Goal: Transaction & Acquisition: Complete application form

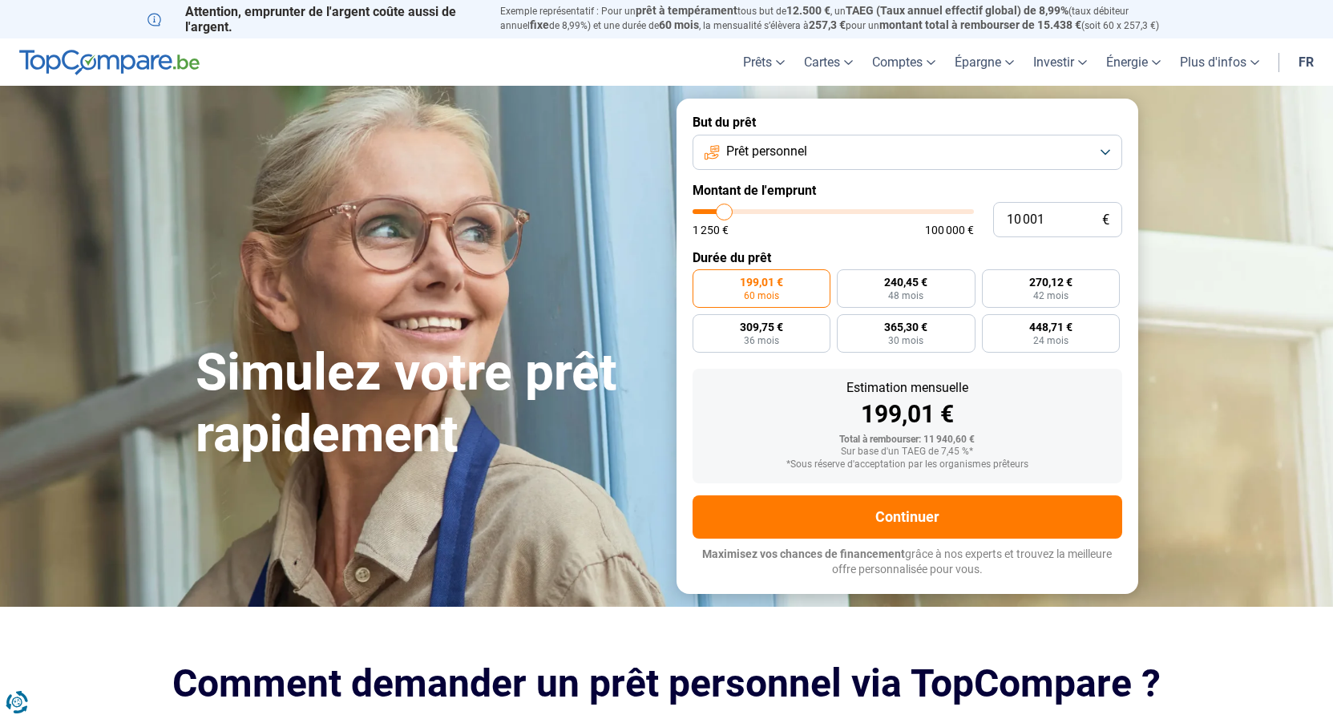
click at [768, 293] on span "60 mois" at bounding box center [761, 296] width 35 height 10
click at [703, 280] on input "199,01 € 60 mois" at bounding box center [698, 274] width 10 height 10
type input "9 500"
type input "9500"
type input "10 000"
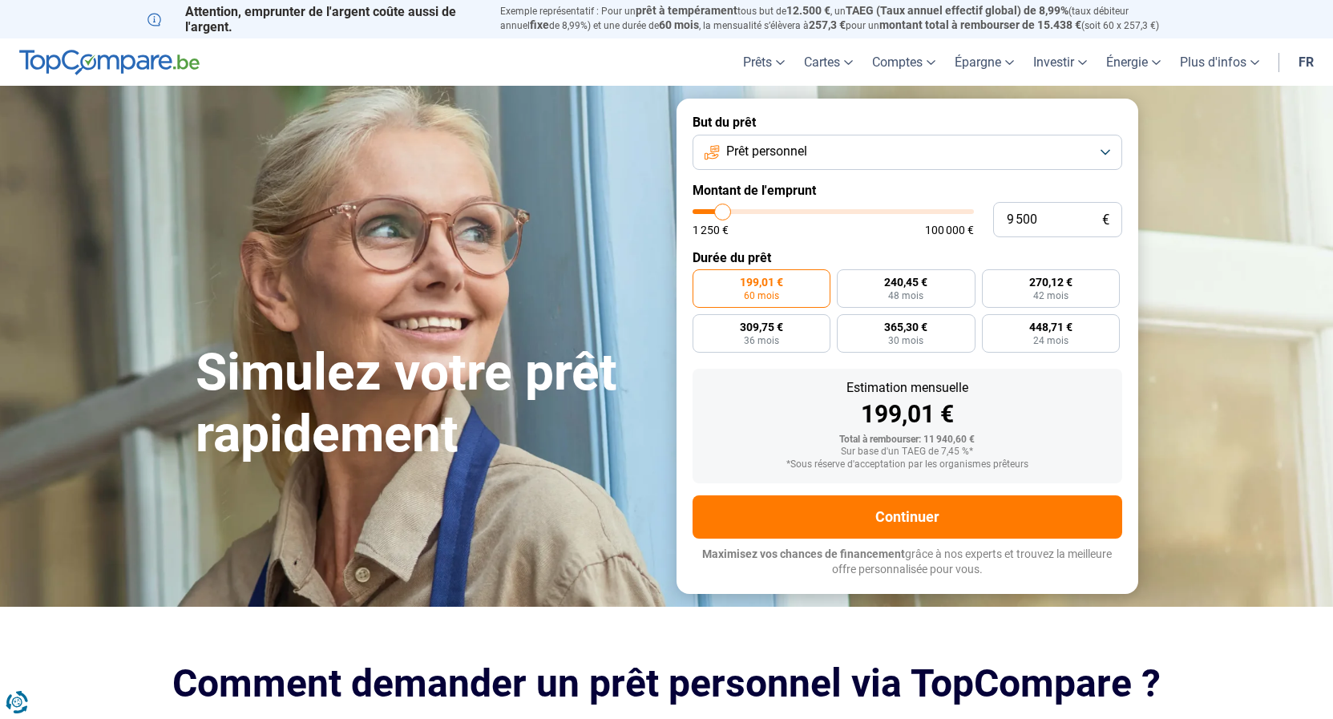
type input "10000"
type input "10 250"
type input "10250"
type input "10 750"
type input "10750"
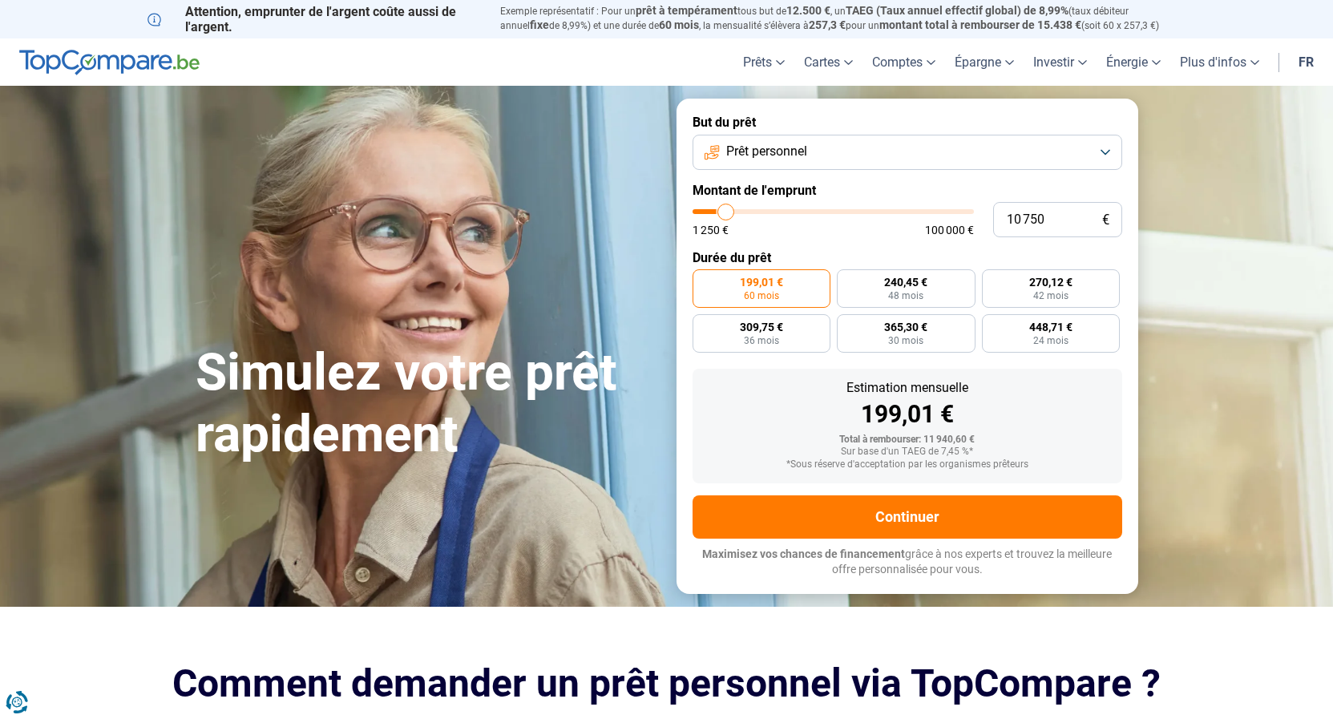
type input "11 500"
type input "11500"
type input "12 000"
type input "12000"
type input "13 750"
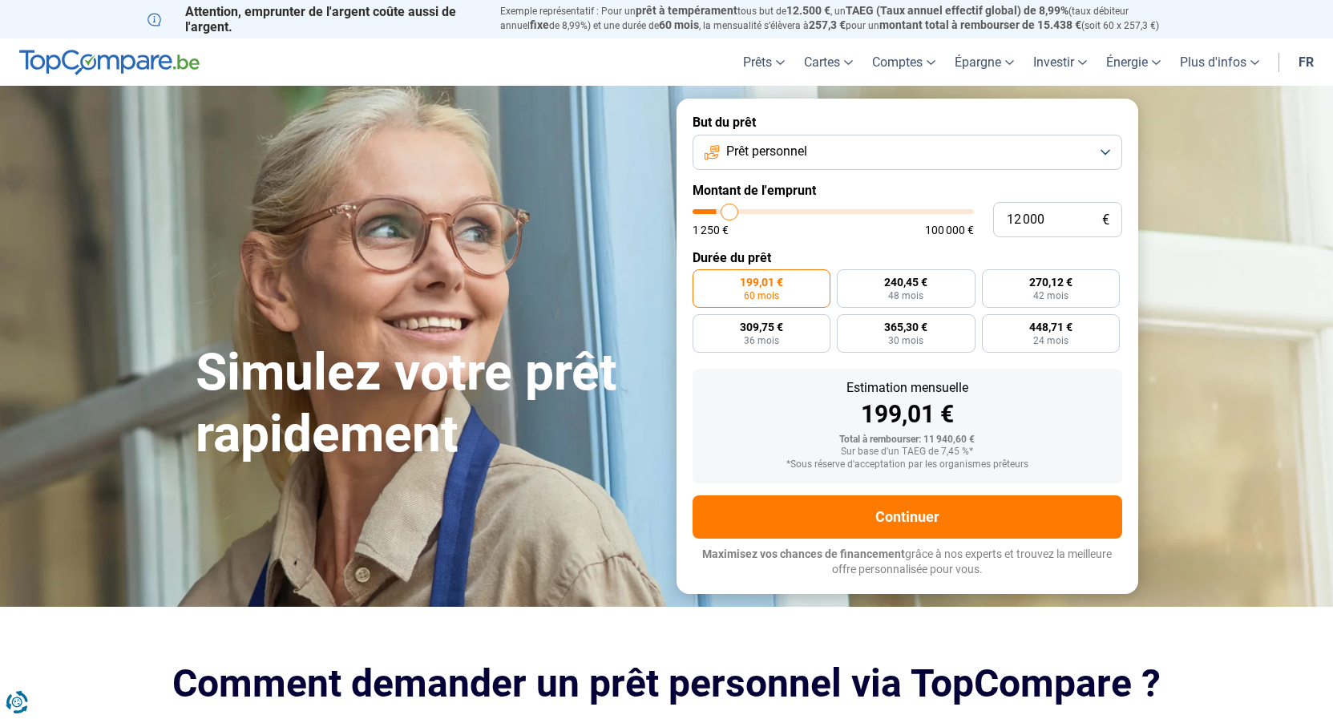
type input "13750"
type input "15 000"
type input "15000"
type input "16 500"
type input "16500"
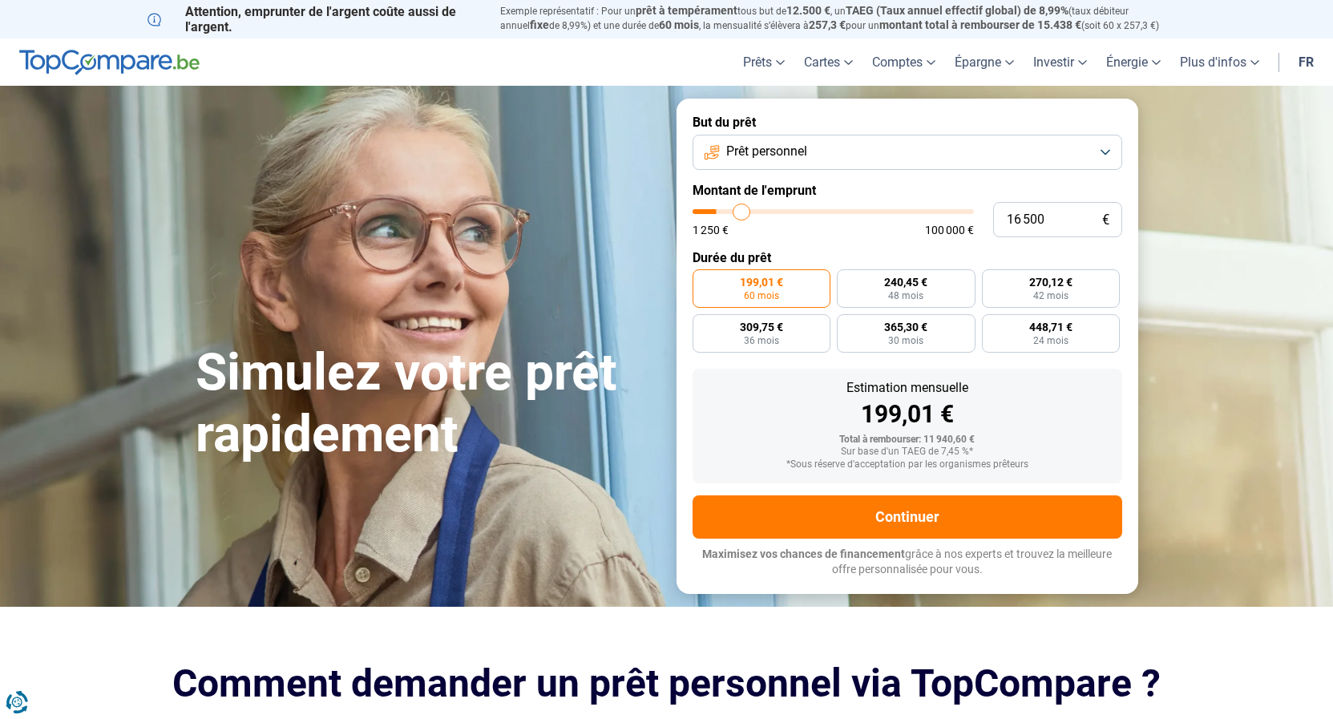
type input "18 000"
type input "18000"
type input "19 500"
type input "19500"
type input "21 500"
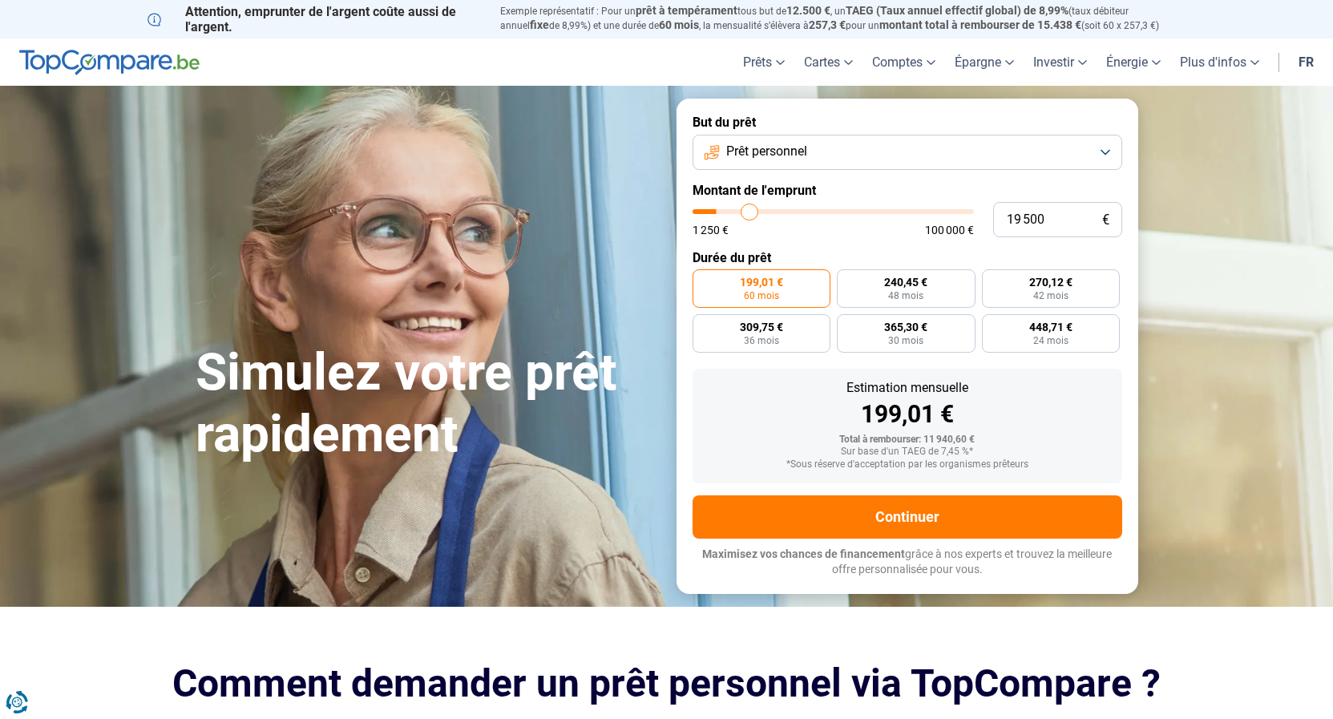
type input "21500"
type input "23 750"
type input "23750"
type input "26 250"
type input "26250"
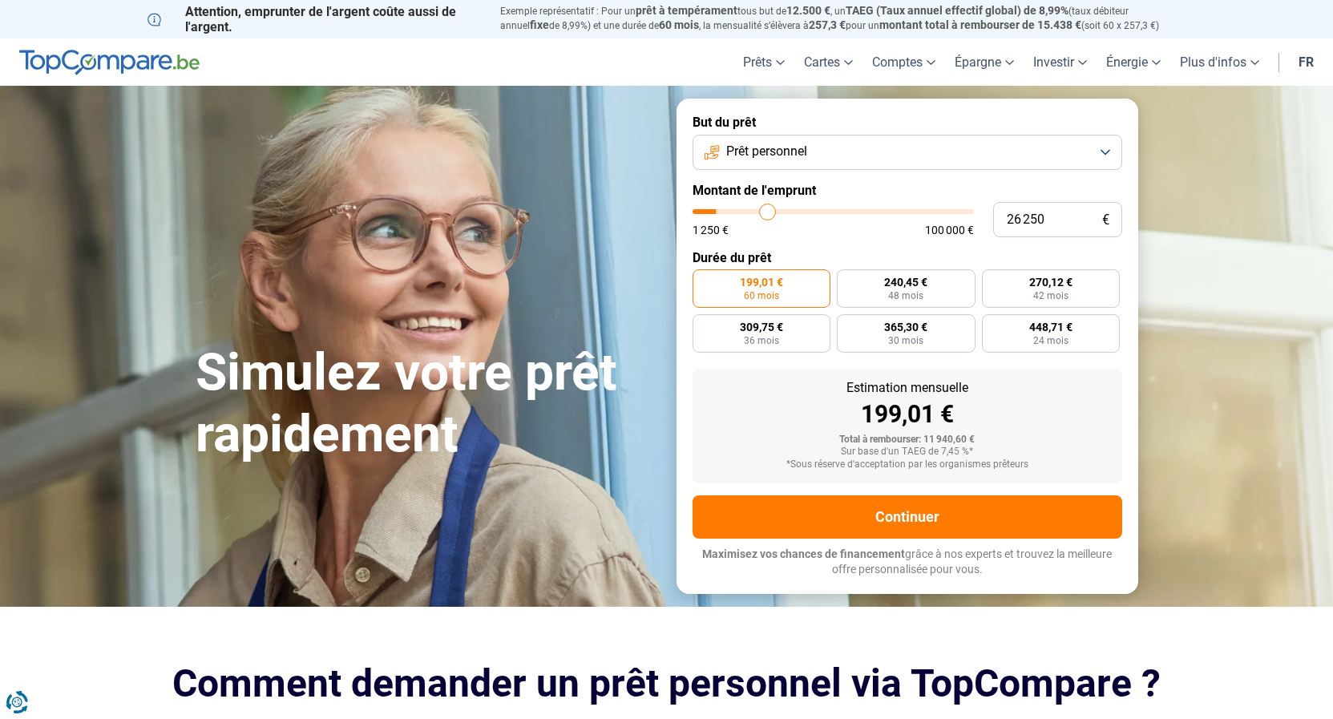
type input "29 250"
type input "29250"
type input "31 750"
type input "31750"
type input "33 750"
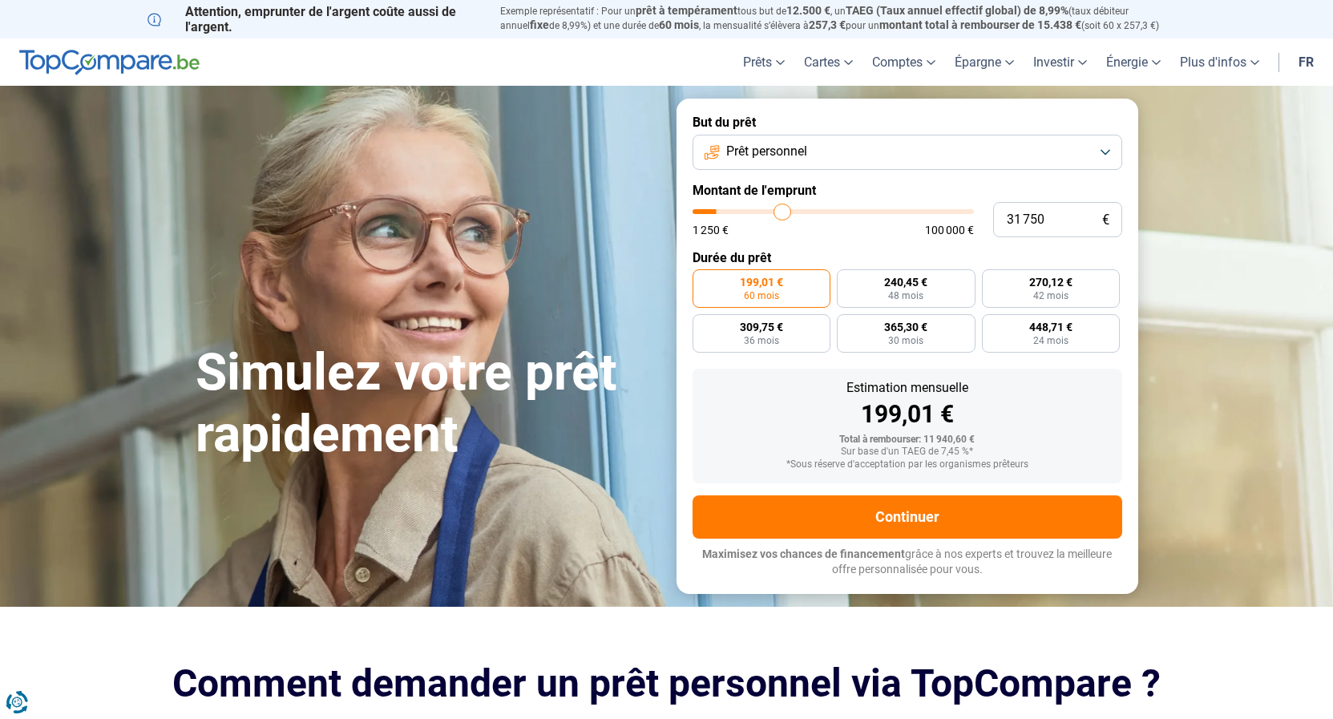
type input "33750"
type input "36 250"
type input "36250"
type input "38 000"
type input "38000"
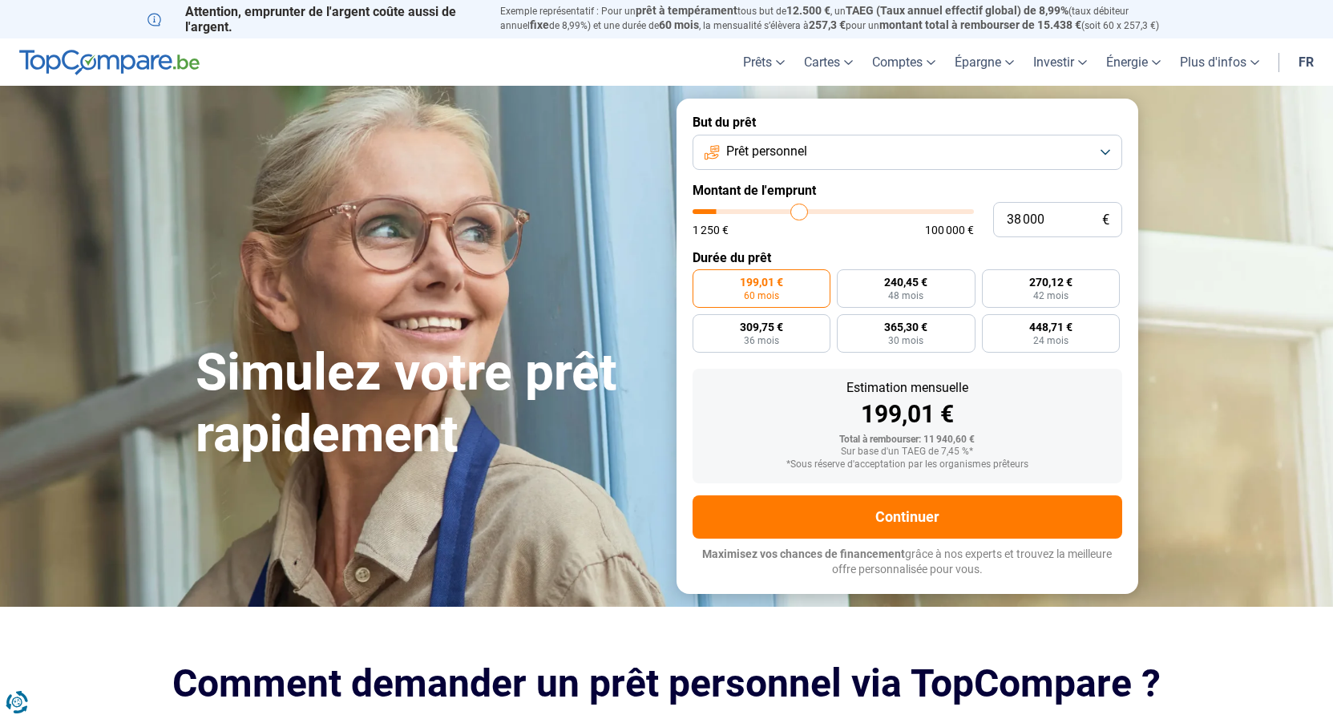
type input "42 250"
type input "42250"
type input "42 750"
type input "42750"
type input "43 000"
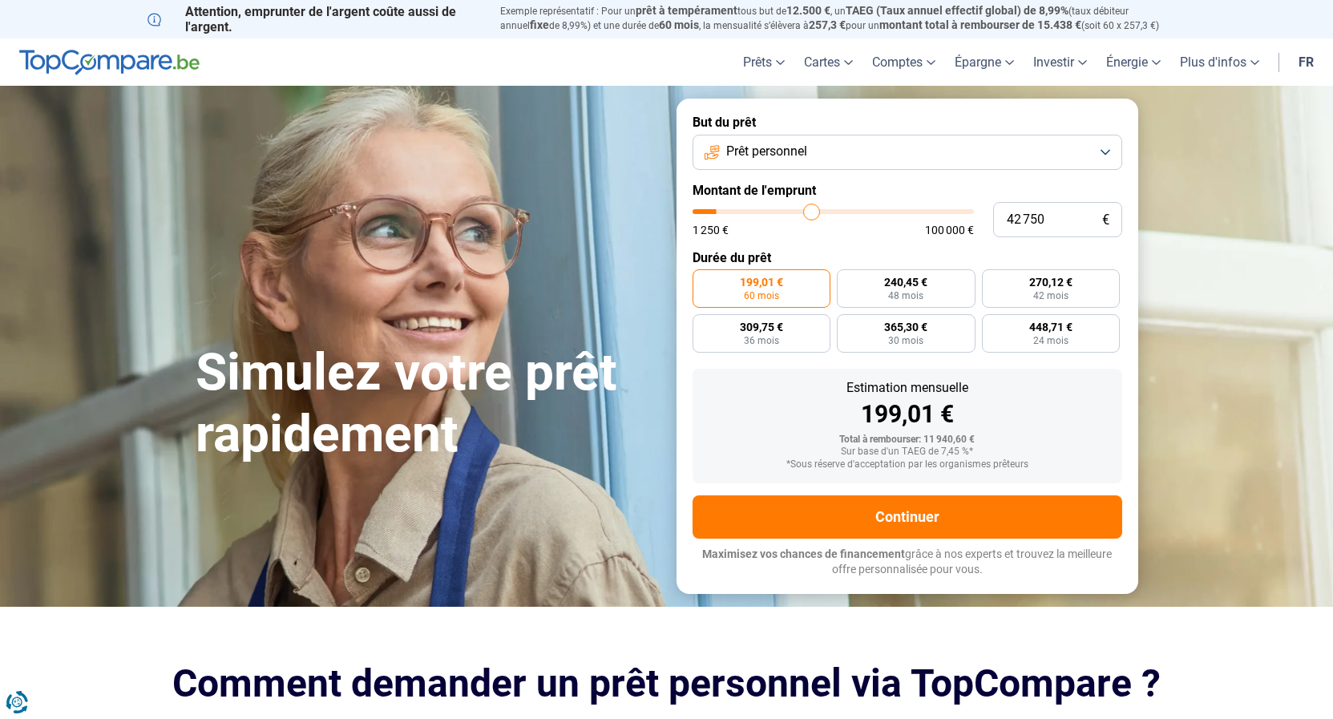
type input "43000"
type input "43 750"
type input "43750"
type input "44 250"
type input "44250"
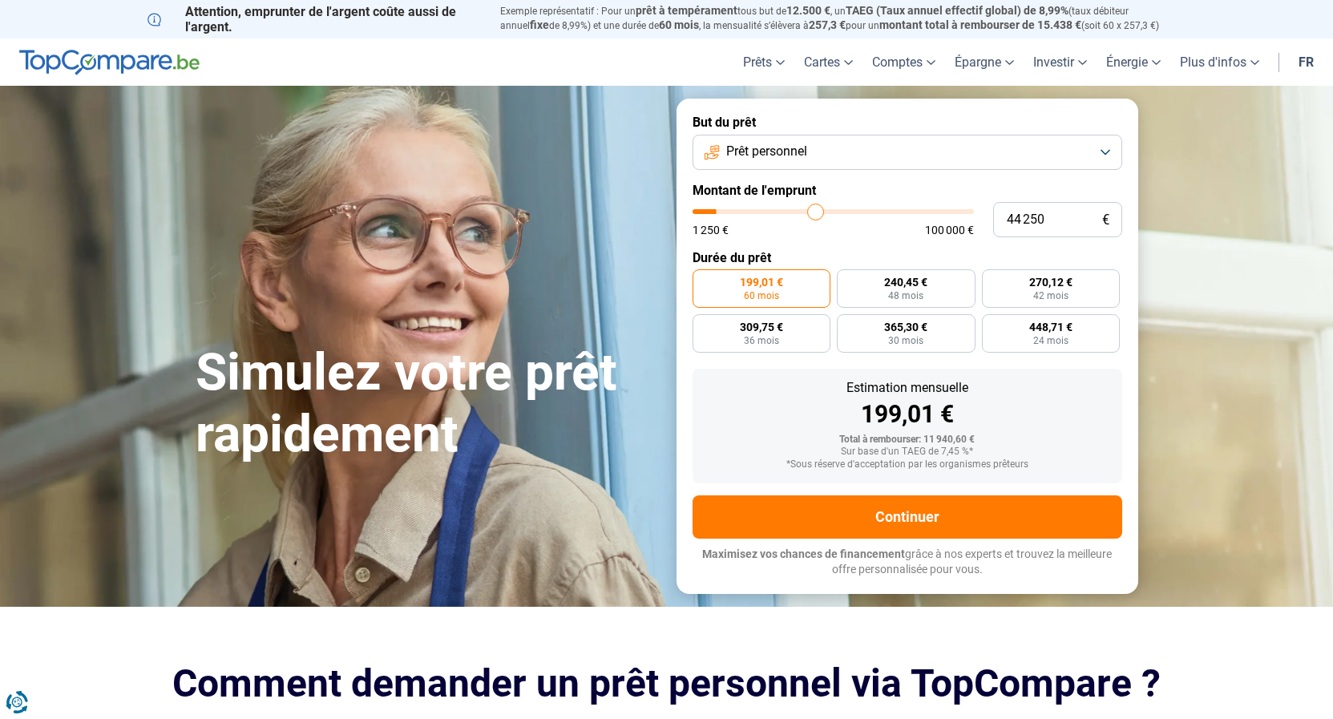
type input "44 500"
type input "44500"
type input "45 000"
type input "45000"
type input "45 500"
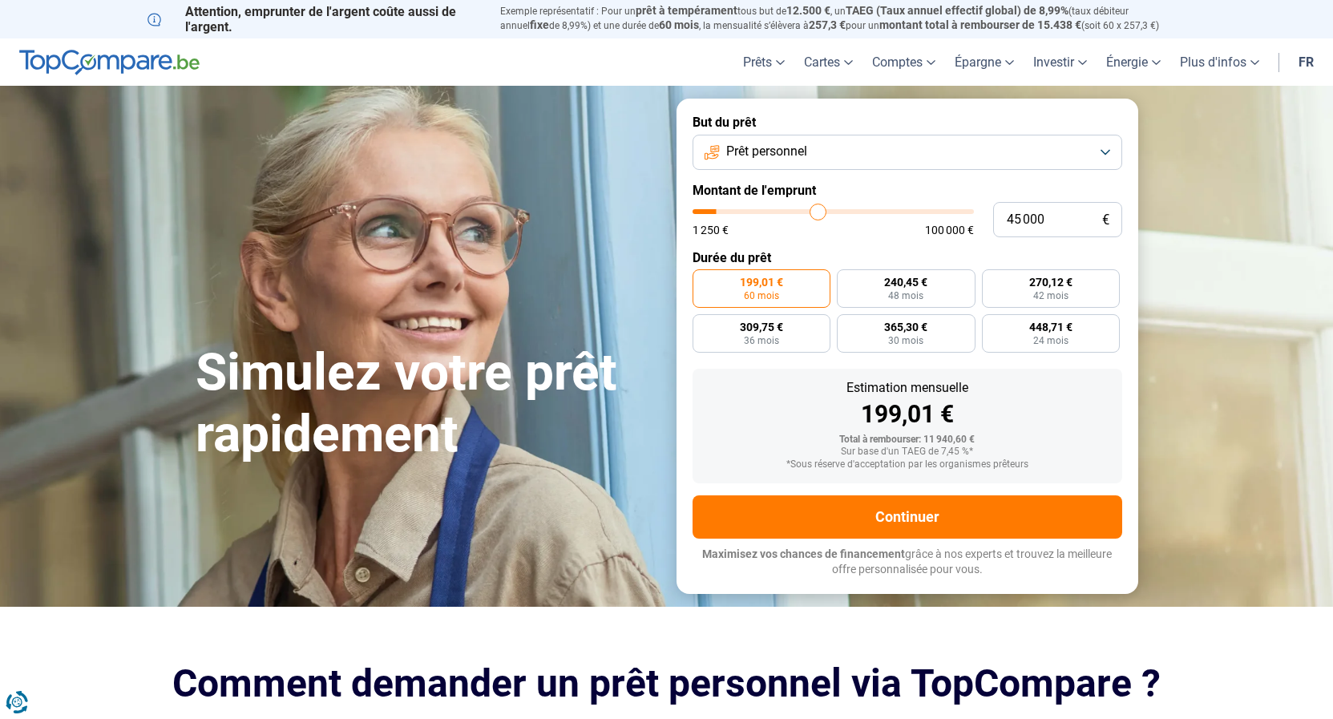
type input "45500"
type input "46 000"
type input "46000"
type input "46 750"
type input "46750"
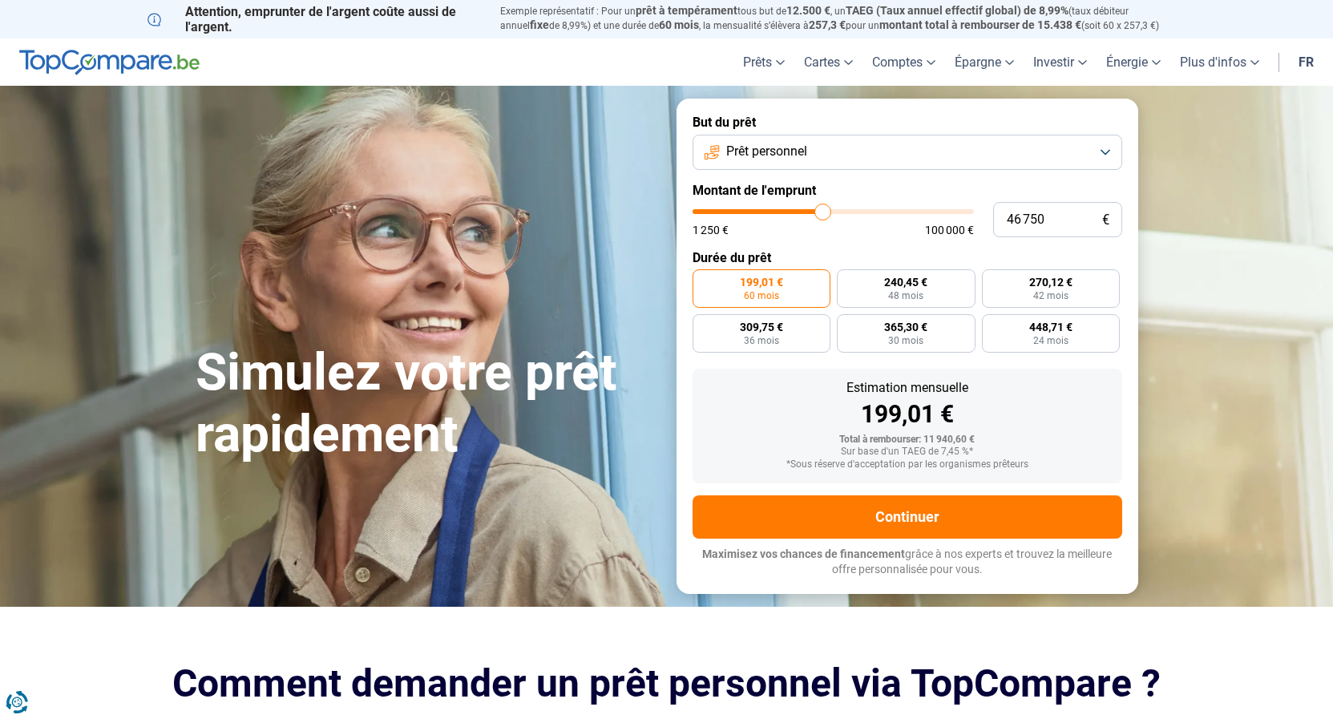
type input "48 250"
type input "48250"
type input "48 750"
type input "48750"
type input "49 000"
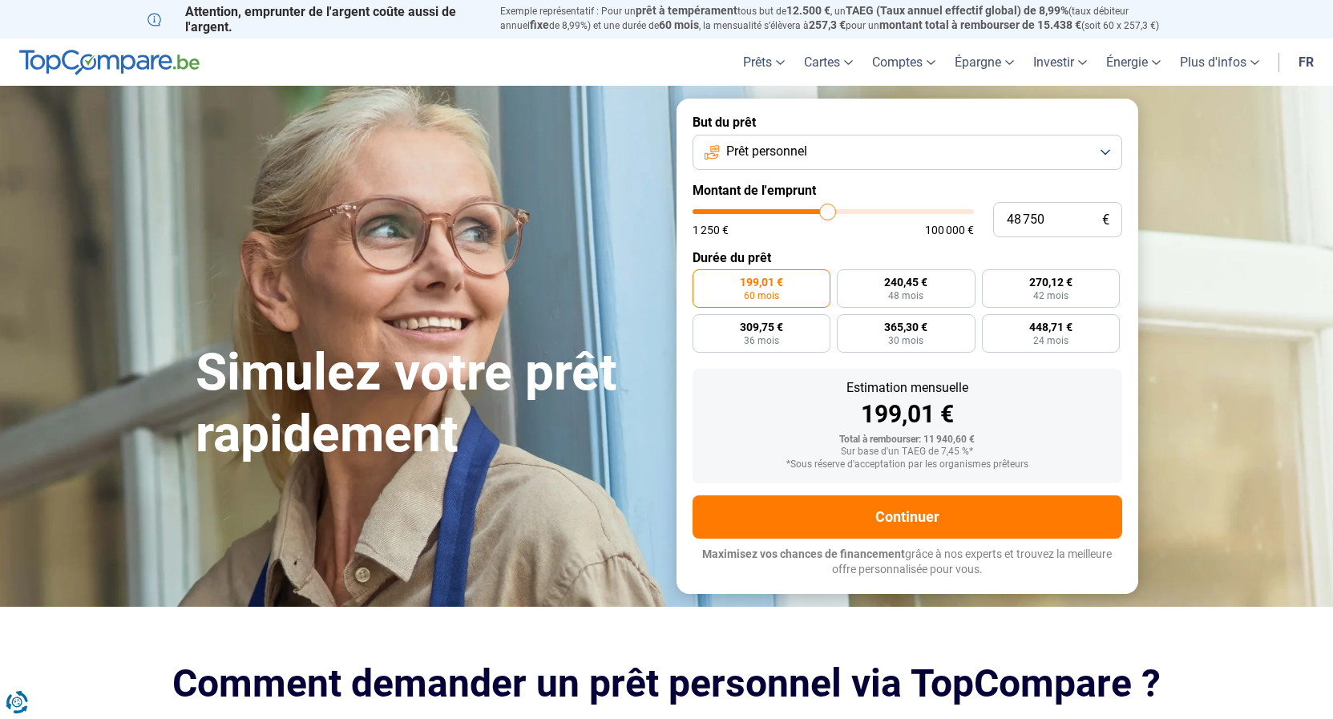
type input "49000"
type input "50 000"
type input "50000"
type input "50 500"
type input "50500"
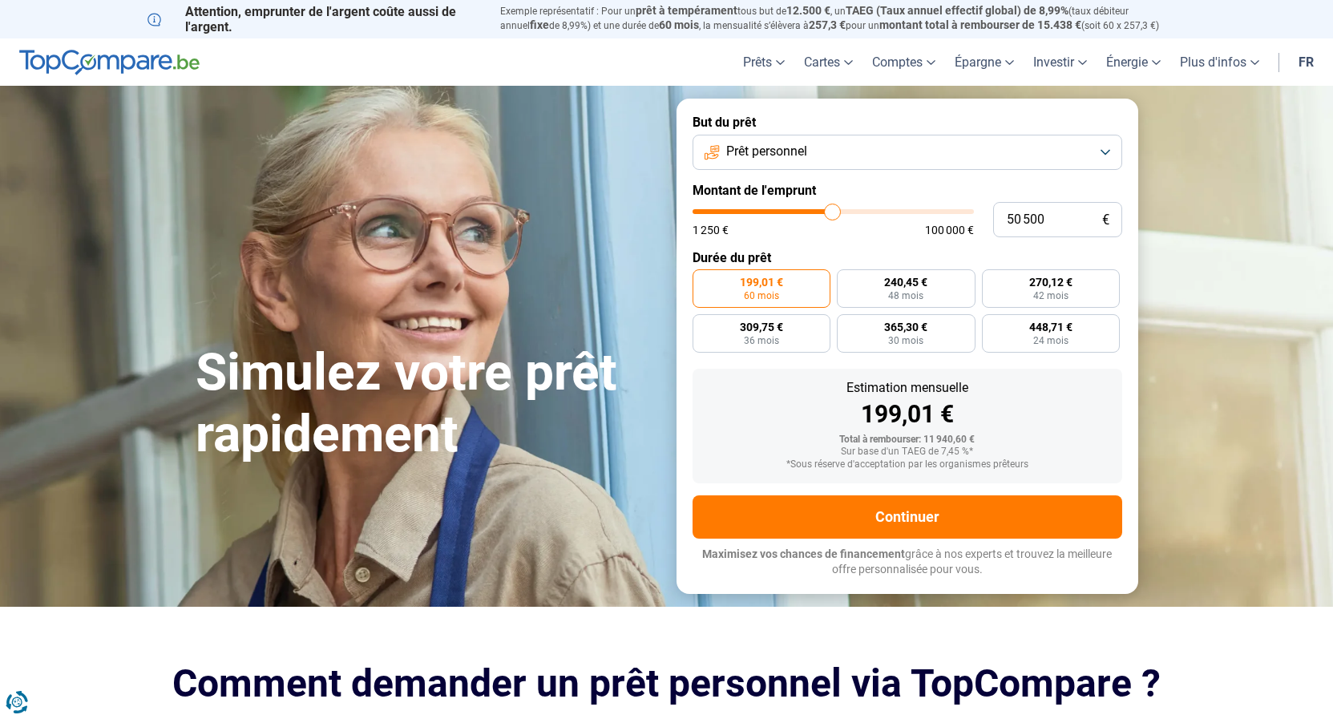
type input "51 500"
type input "51500"
type input "52 000"
type input "52000"
type input "53 000"
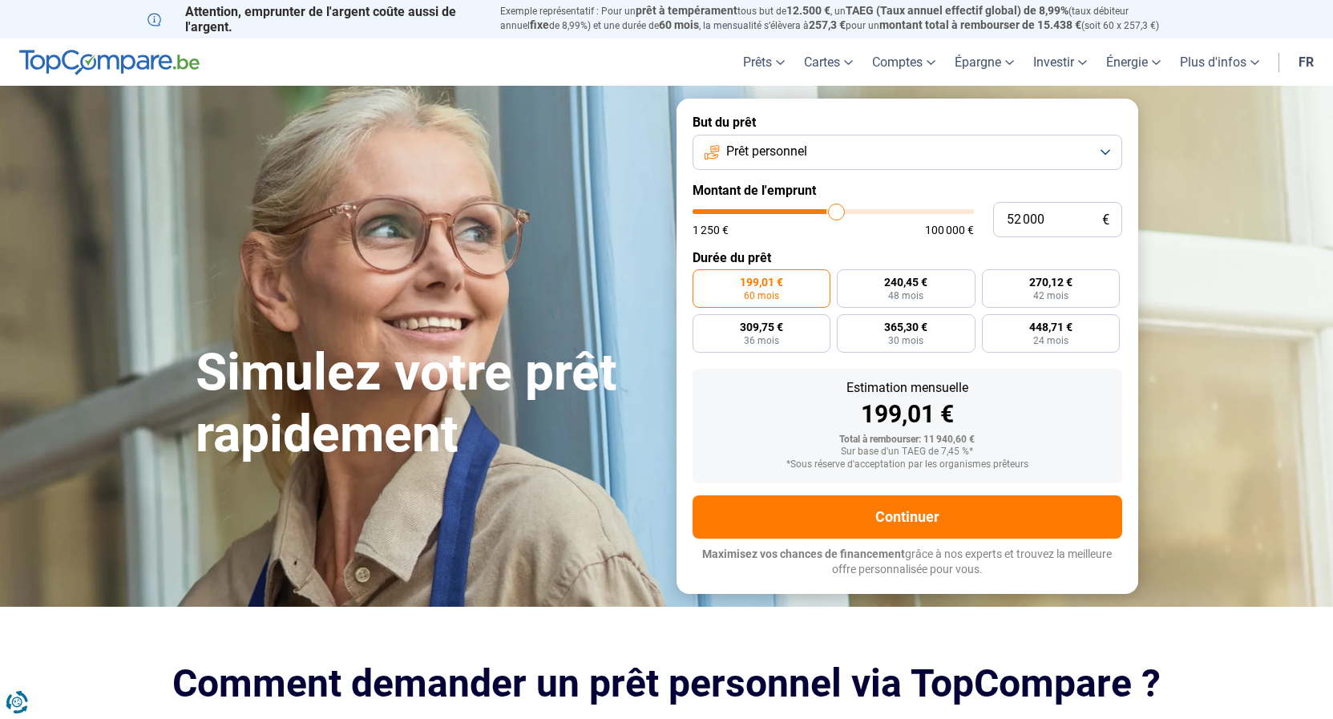
type input "53000"
type input "54 250"
type input "54250"
type input "55 250"
type input "55250"
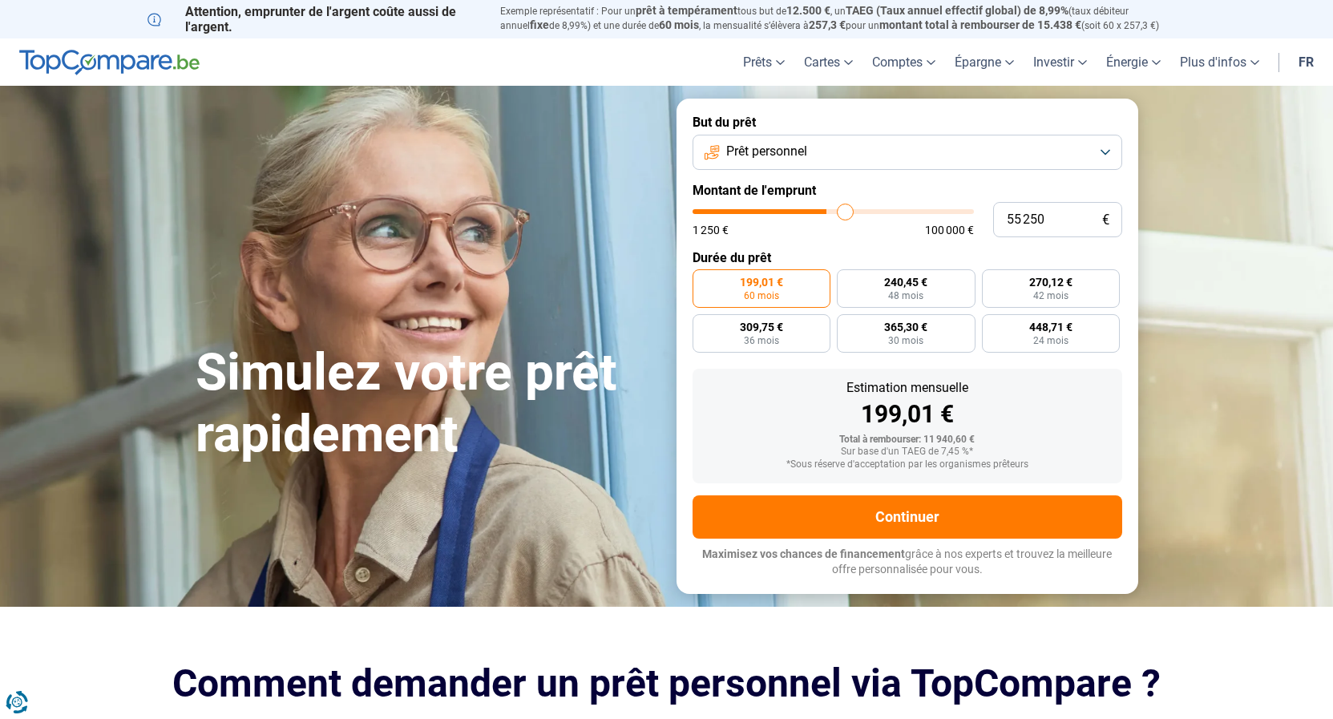
type input "56 250"
type input "56250"
type input "57 500"
type input "57500"
type input "58 750"
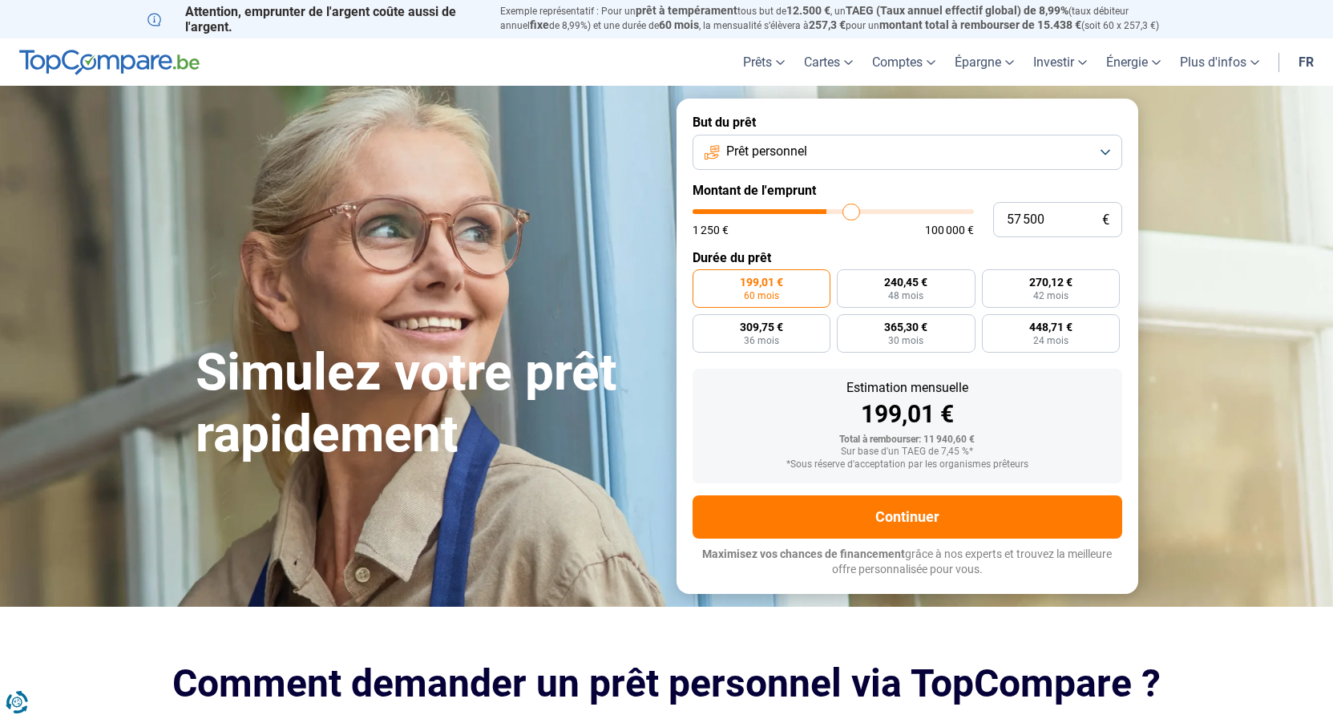
type input "58750"
type input "59 500"
type input "59500"
type input "60 750"
type input "60750"
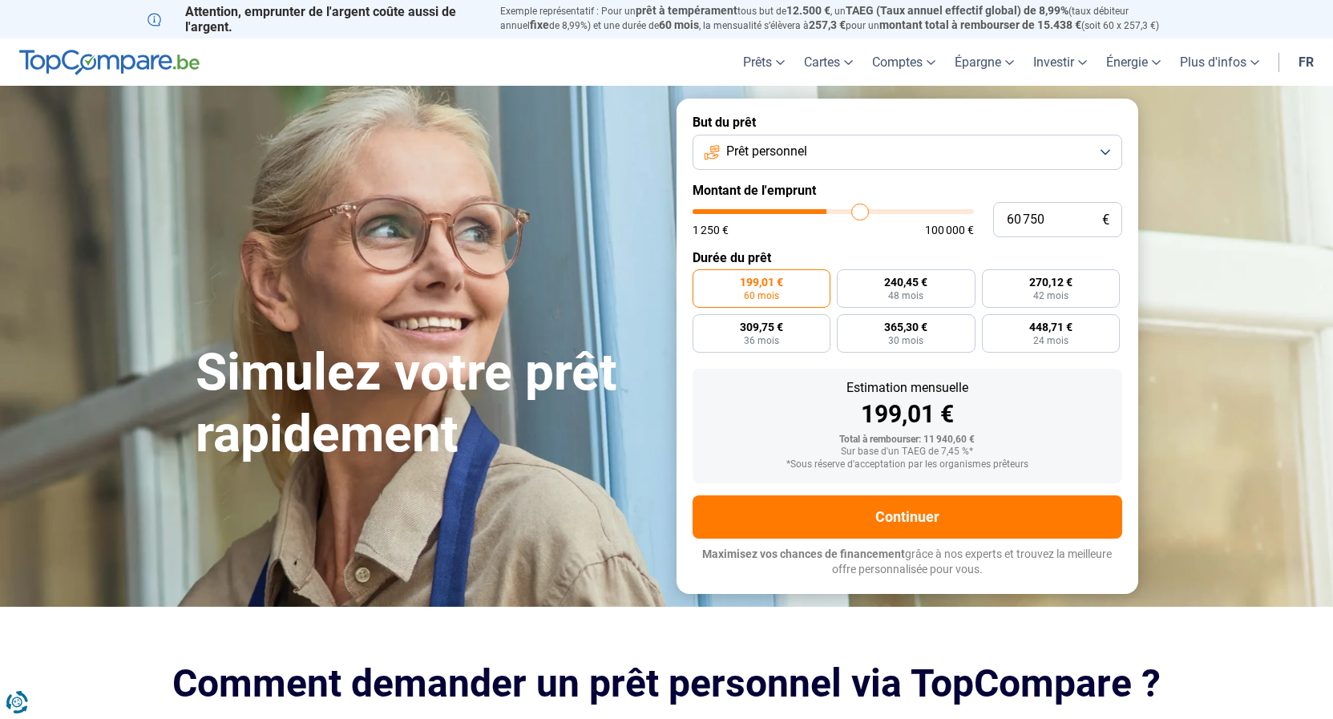
type input "61 750"
type input "61750"
type input "62 750"
type input "62750"
type input "63 750"
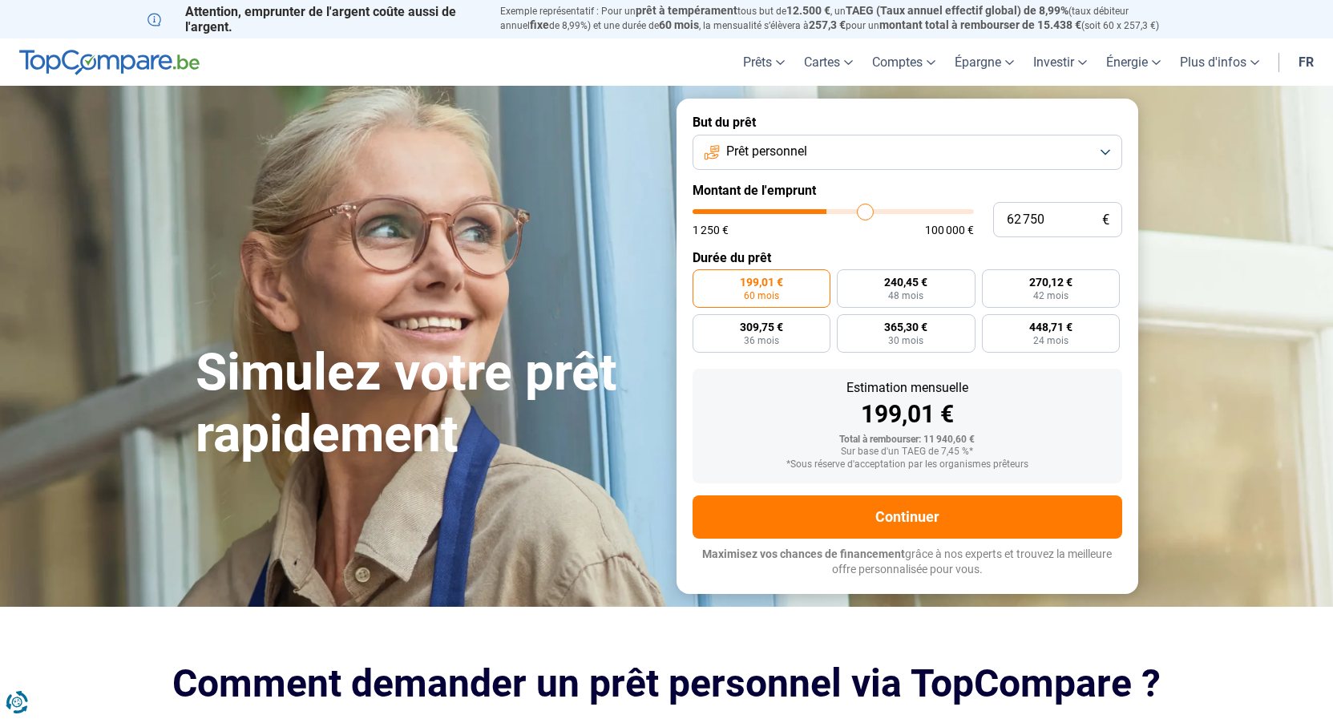
type input "63750"
type input "64 500"
type input "64500"
type input "65 500"
type input "65500"
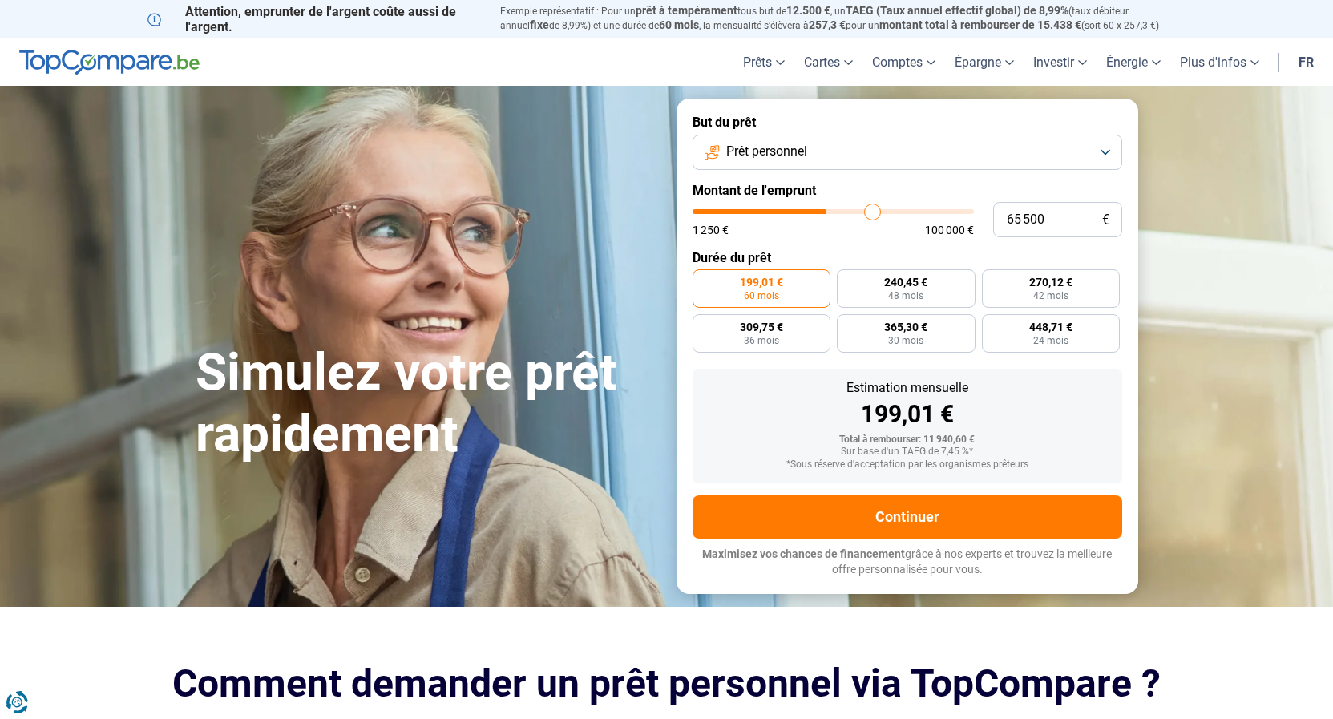
type input "66 500"
type input "66500"
type input "67 250"
type input "67250"
type input "68 000"
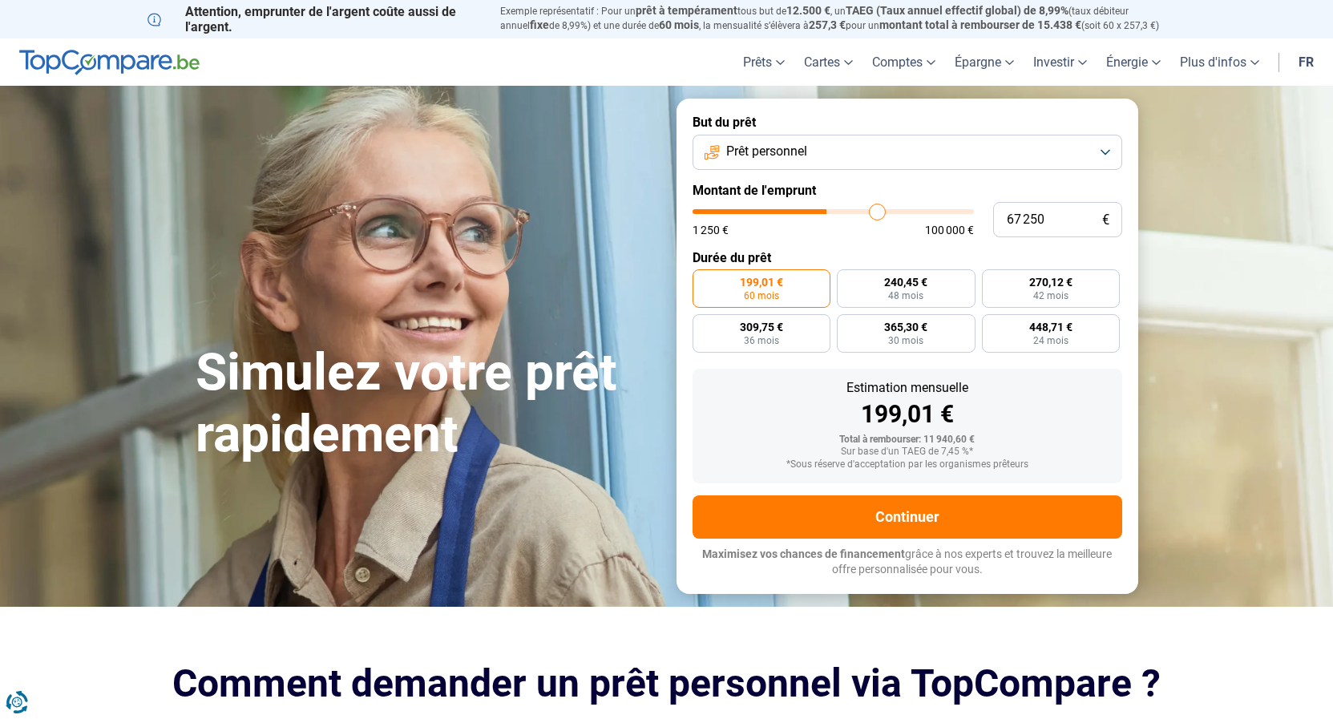
type input "68000"
type input "68 500"
type input "68500"
type input "69 500"
type input "69500"
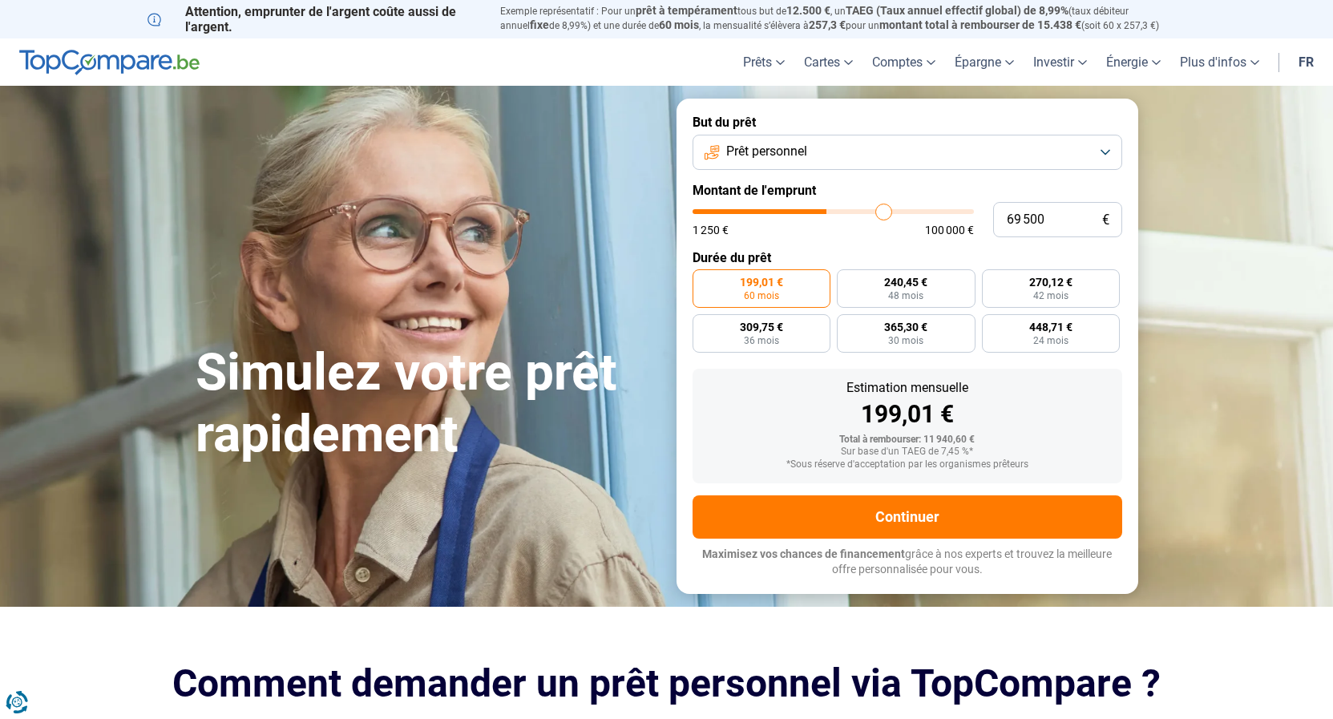
type input "70 250"
type input "70250"
type input "71 250"
type input "71250"
type input "72 250"
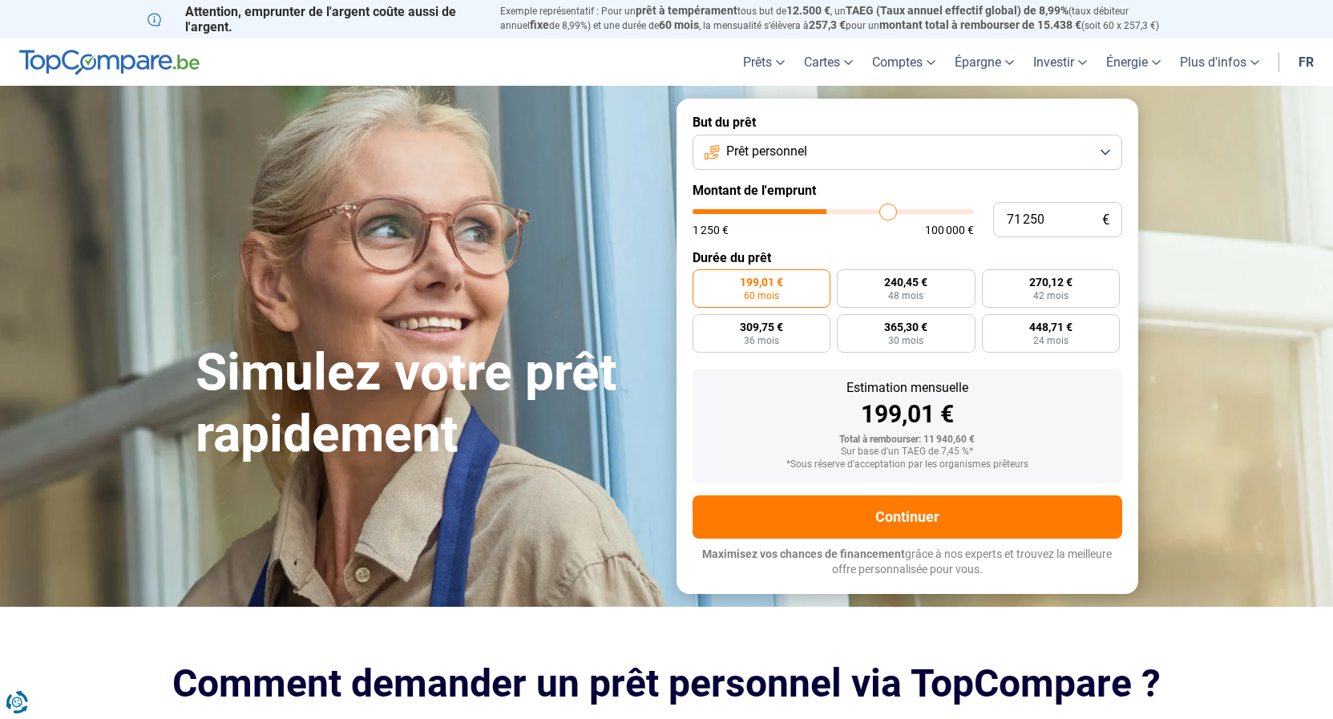
type input "72250"
type input "74 250"
type input "74250"
type input "75 750"
type input "75750"
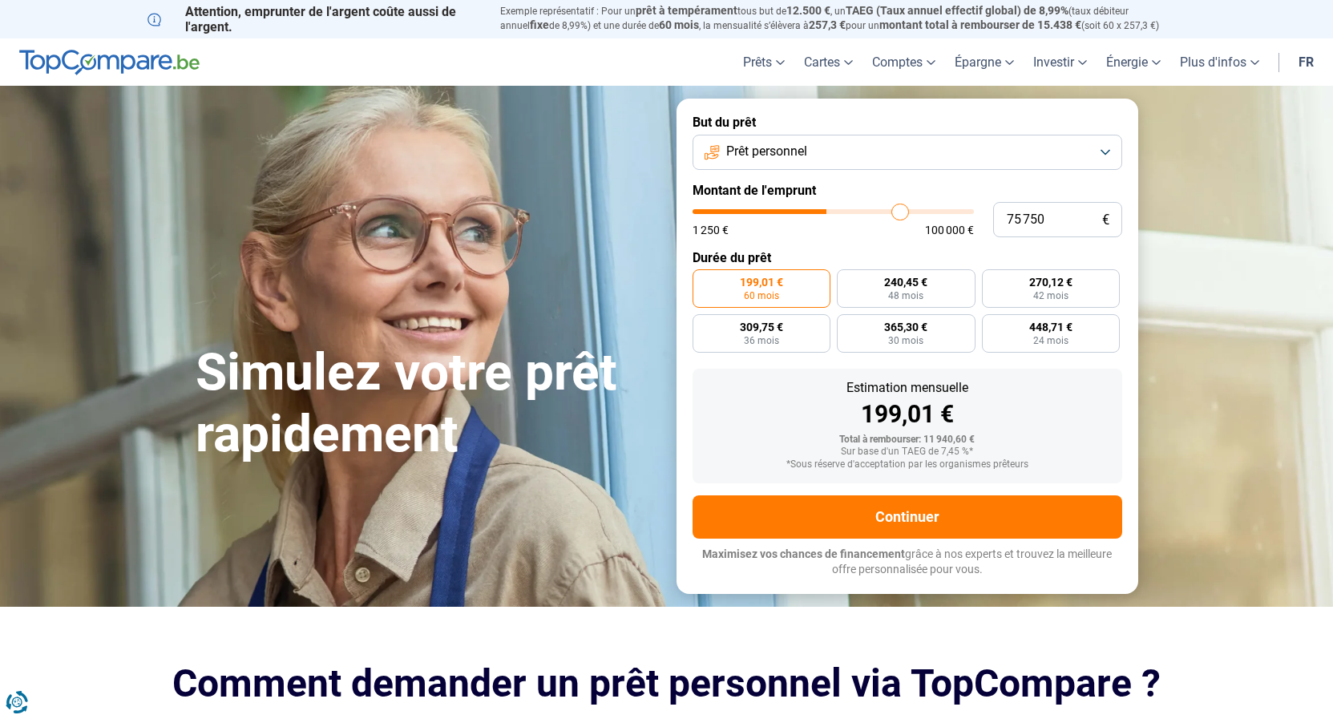
type input "77 250"
type input "77250"
type input "79 250"
type input "79250"
type input "81 500"
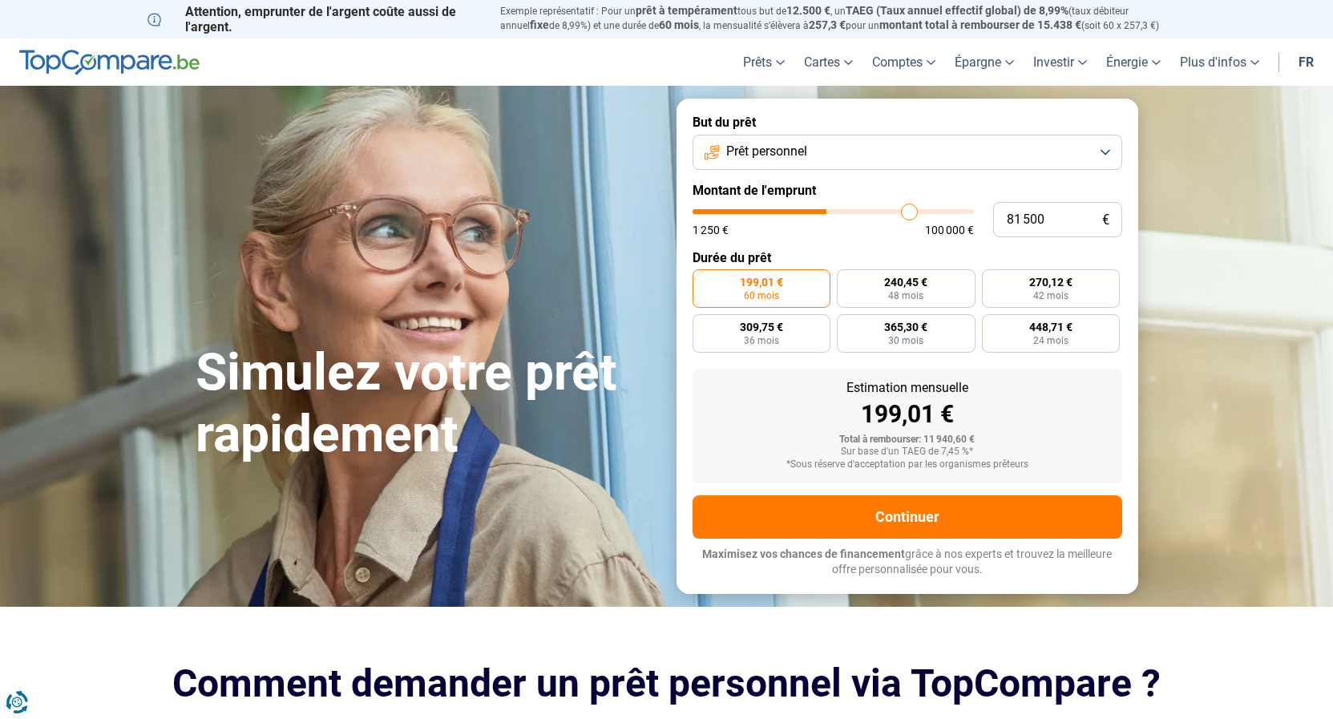
type input "81500"
type input "85 500"
type input "85500"
type input "87 250"
type input "87250"
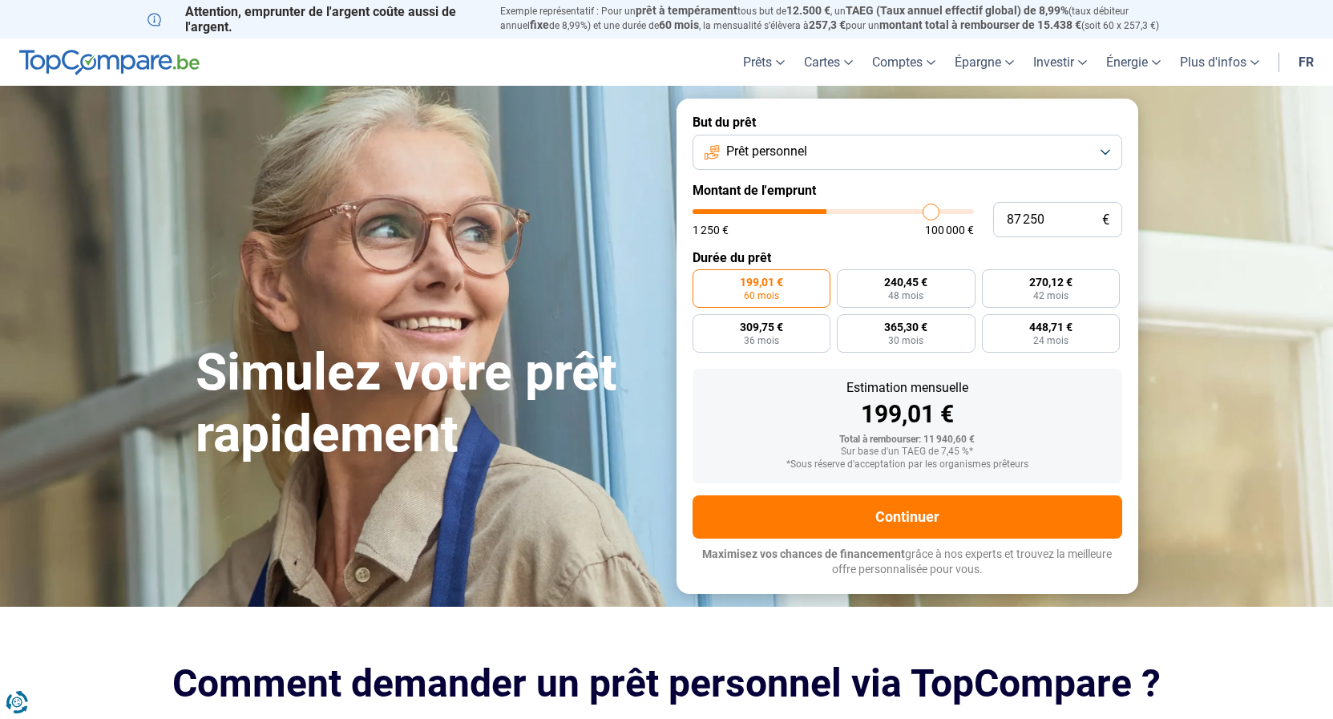
type input "88 500"
type input "88500"
type input "90 000"
type input "90000"
type input "91 500"
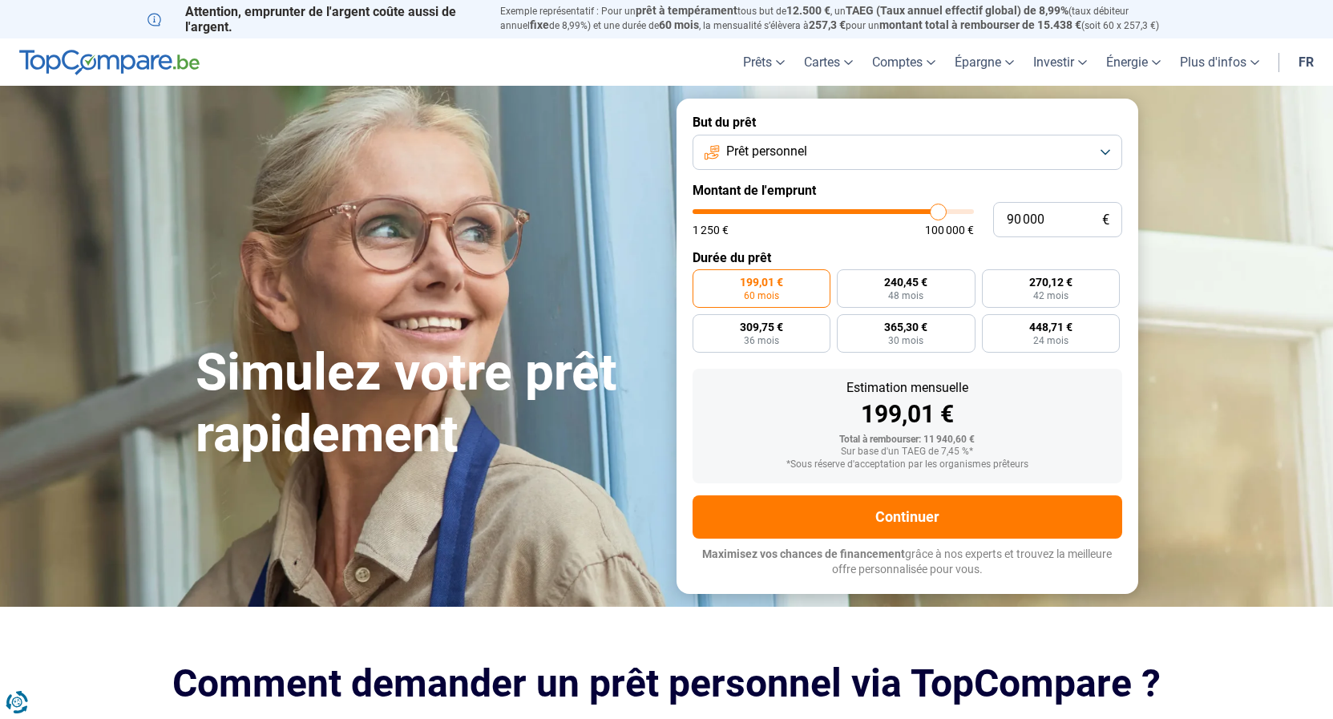
type input "91500"
type input "92 250"
type input "92250"
type input "93 500"
type input "93500"
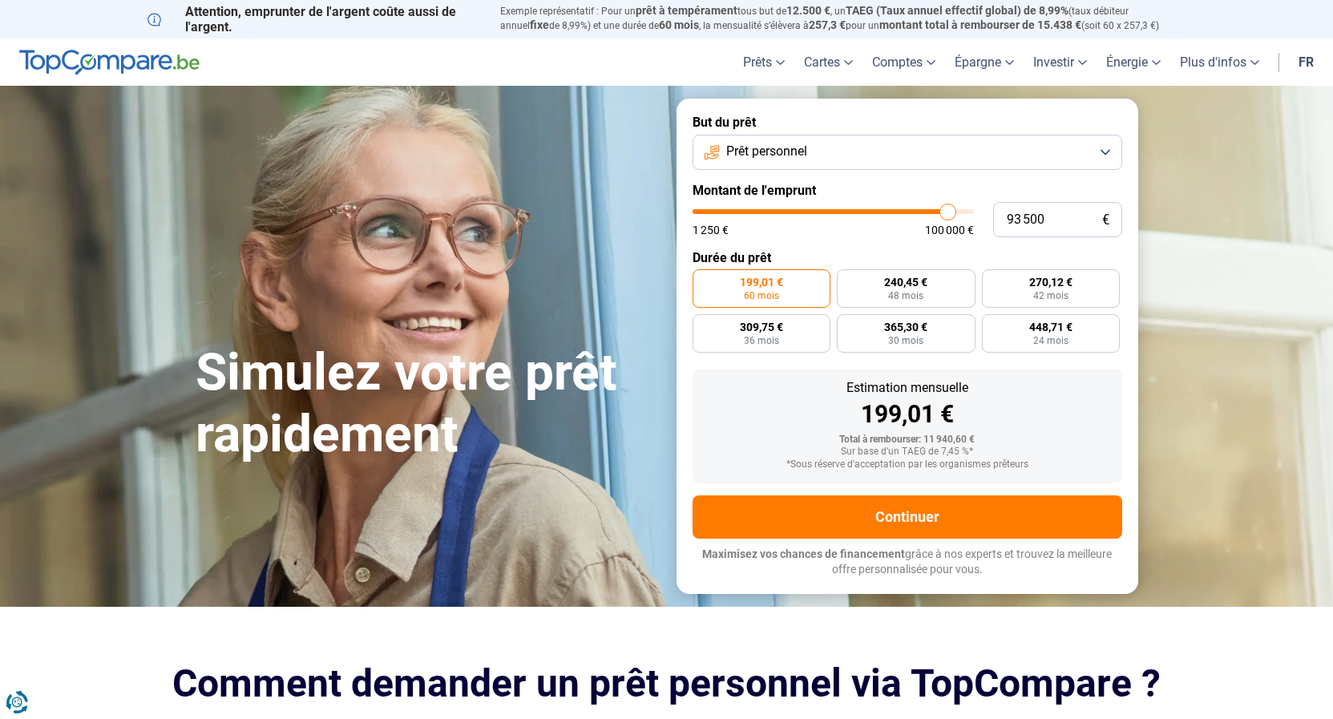
type input "94 500"
type input "94500"
type input "95 500"
type input "95500"
type input "96 500"
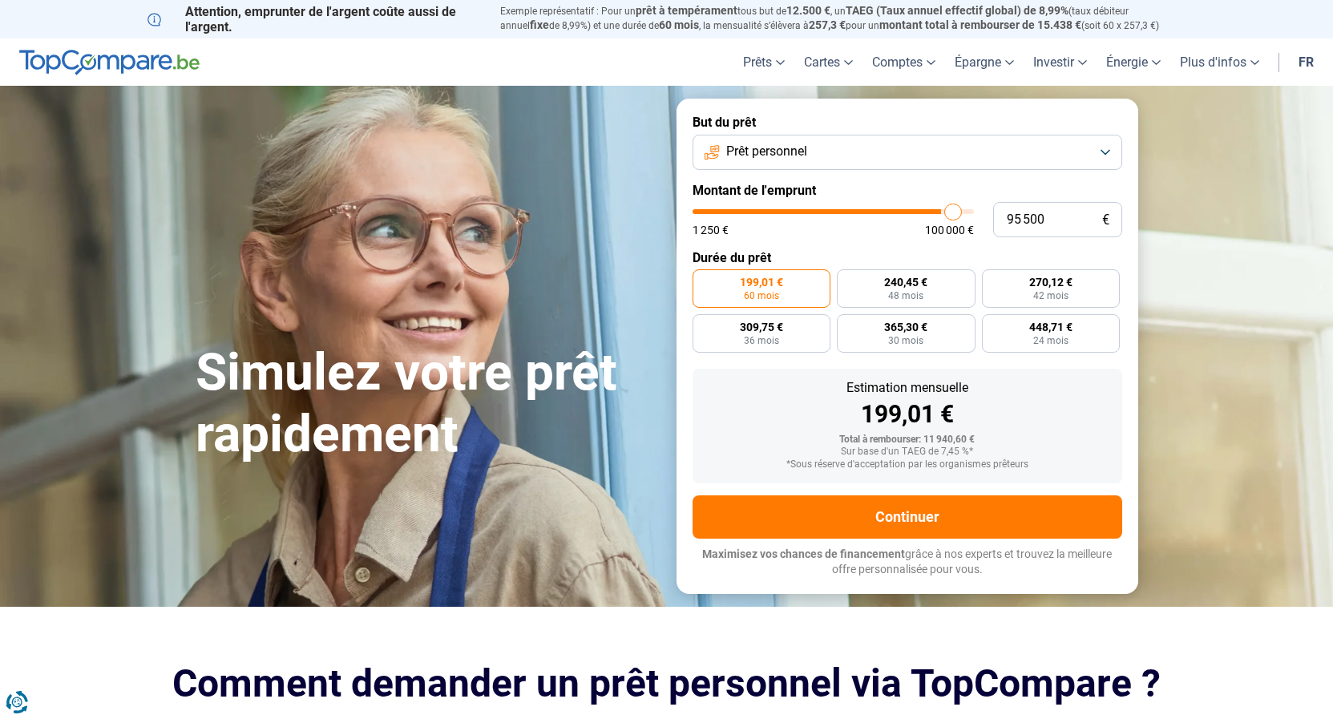
type input "96500"
type input "97 000"
type input "97000"
type input "97 750"
type input "97750"
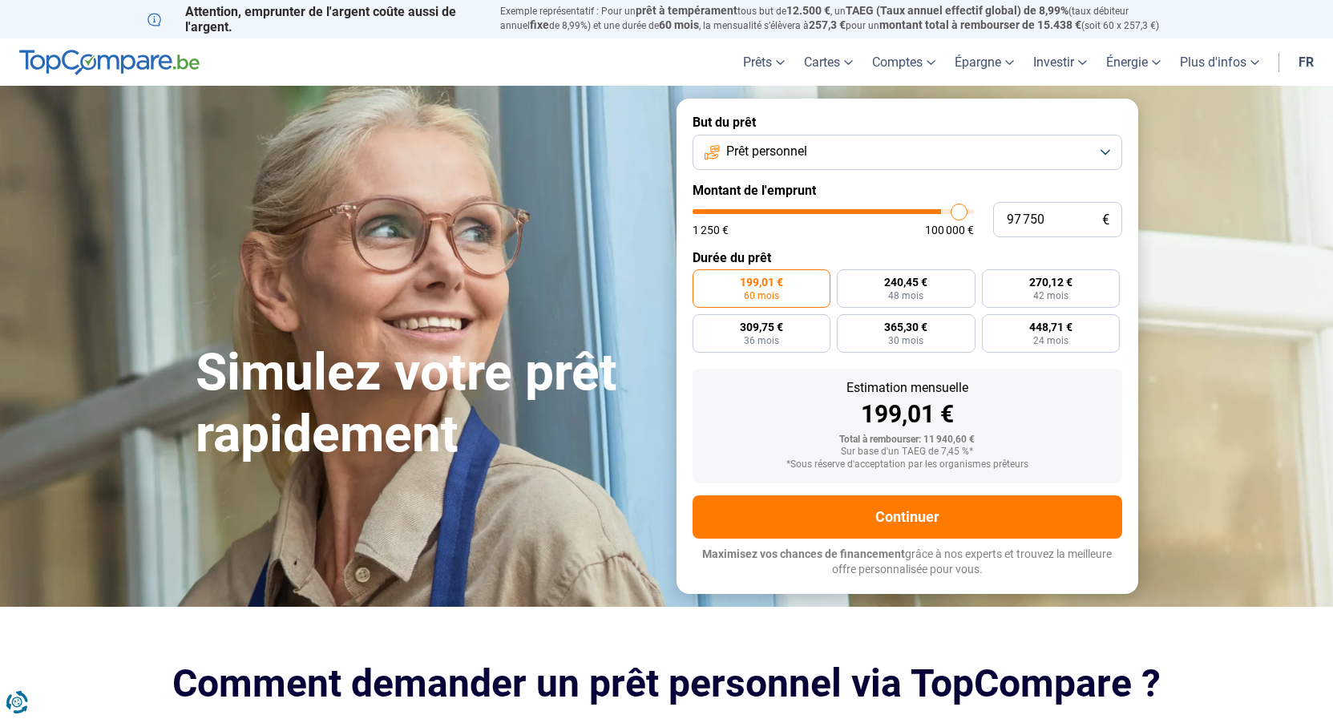
type input "98 250"
type input "98250"
type input "99 000"
type input "99000"
type input "99 250"
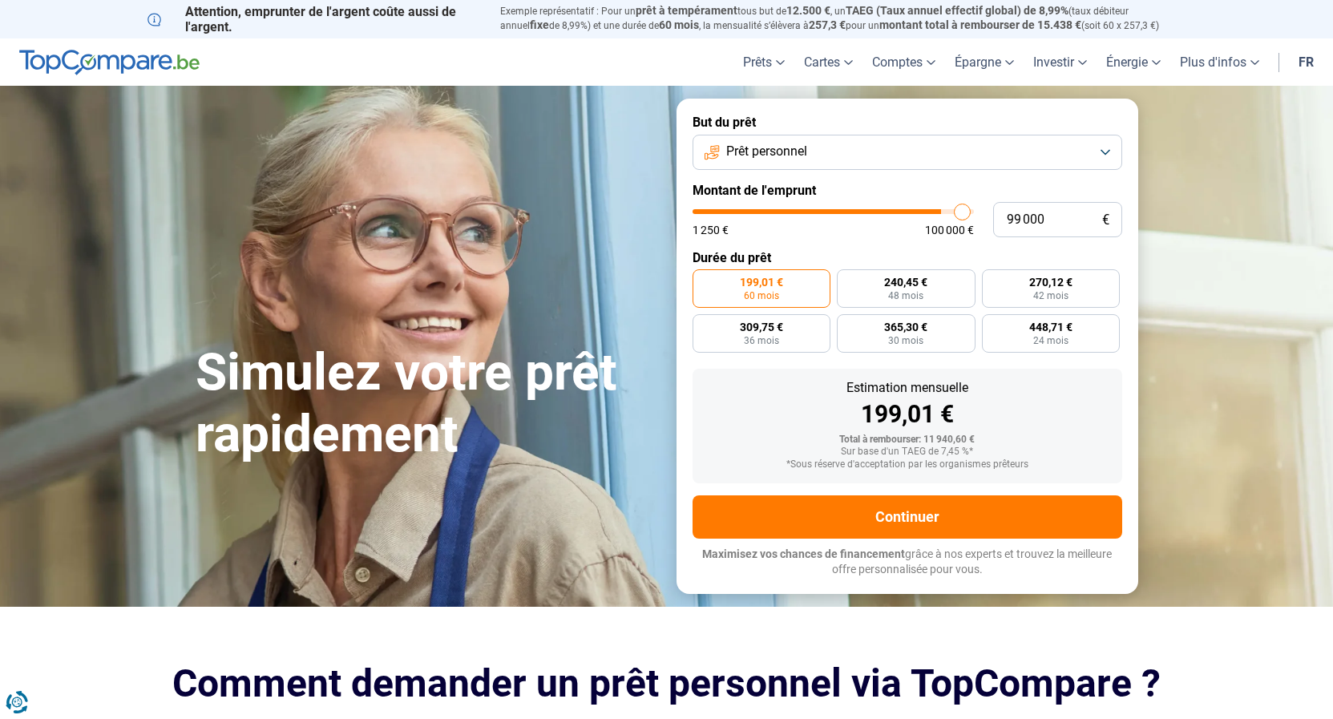
type input "99250"
type input "99 750"
type input "99750"
type input "100 000"
drag, startPoint x: 723, startPoint y: 206, endPoint x: 1008, endPoint y: 202, distance: 284.6
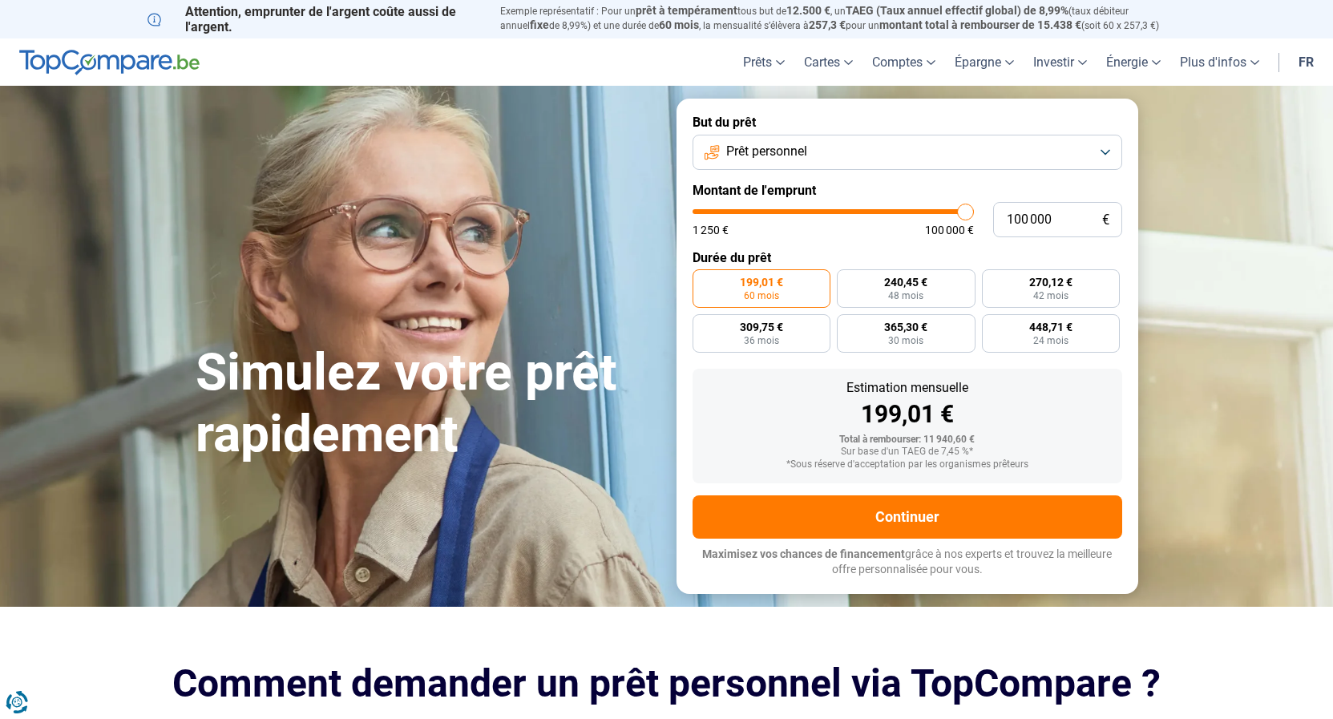
type input "100000"
click at [974, 209] on input "range" at bounding box center [833, 211] width 281 height 5
radio input "false"
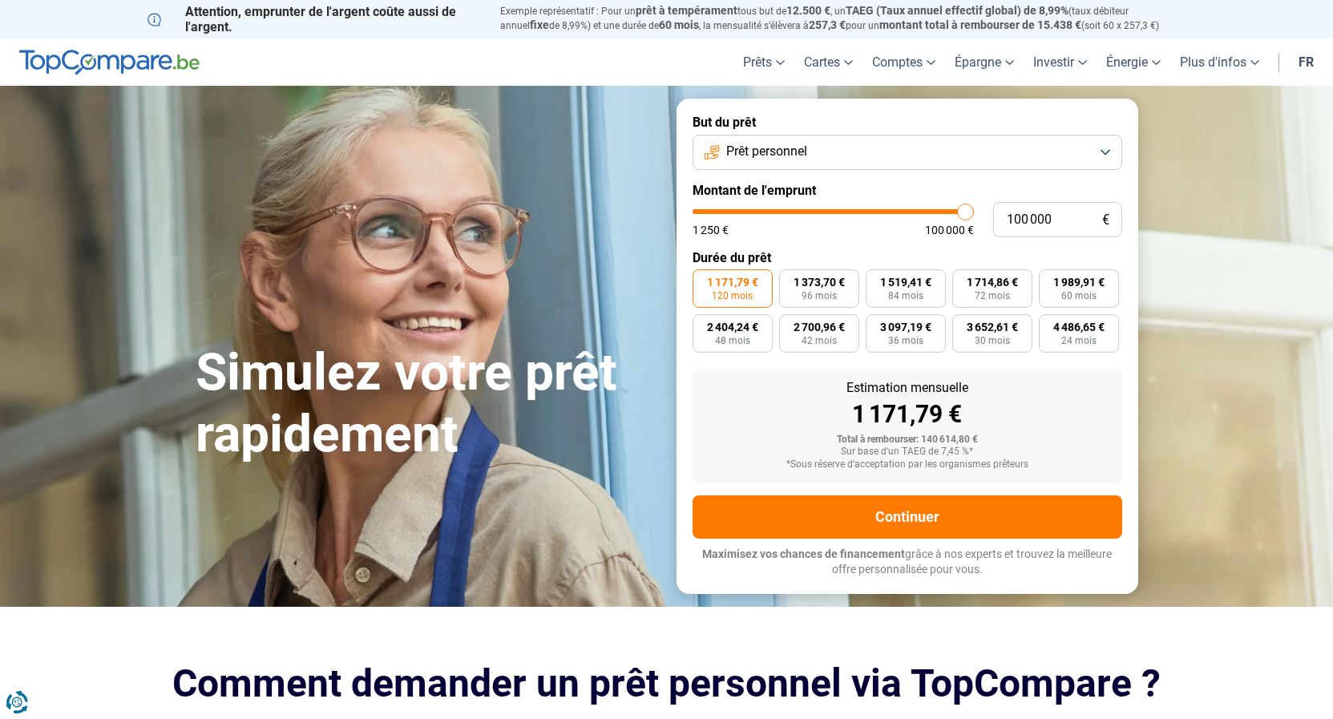
click at [928, 144] on button "Prêt personnel" at bounding box center [908, 152] width 430 height 35
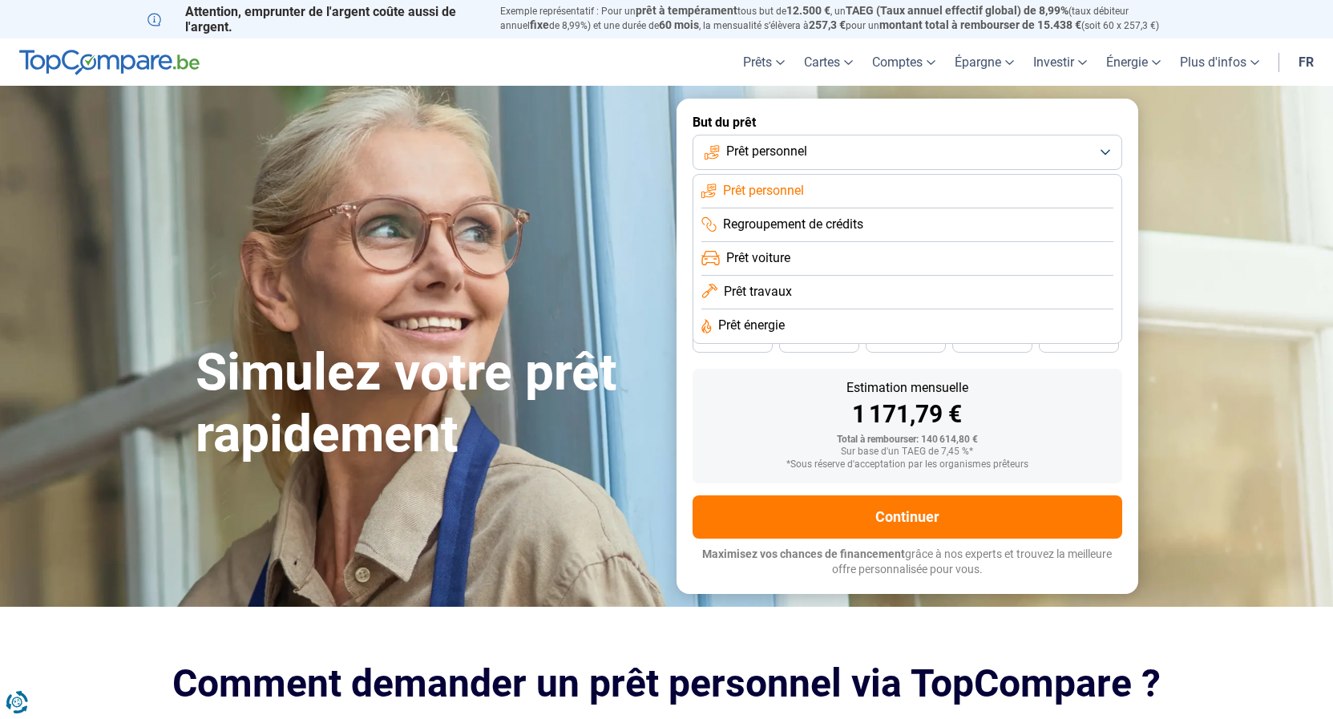
click at [831, 225] on span "Regroupement de crédits" at bounding box center [793, 225] width 140 height 18
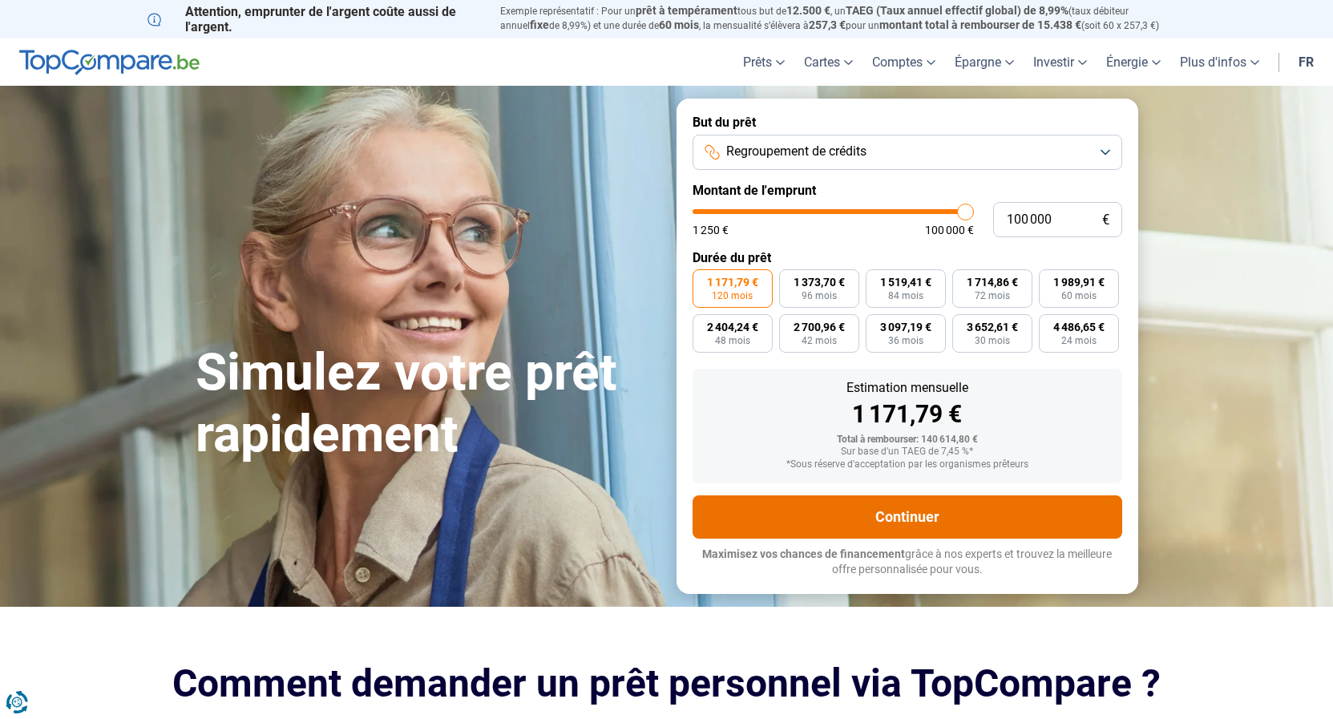
drag, startPoint x: 877, startPoint y: 507, endPoint x: 800, endPoint y: 478, distance: 82.5
click at [870, 504] on button "Continuer" at bounding box center [908, 516] width 430 height 43
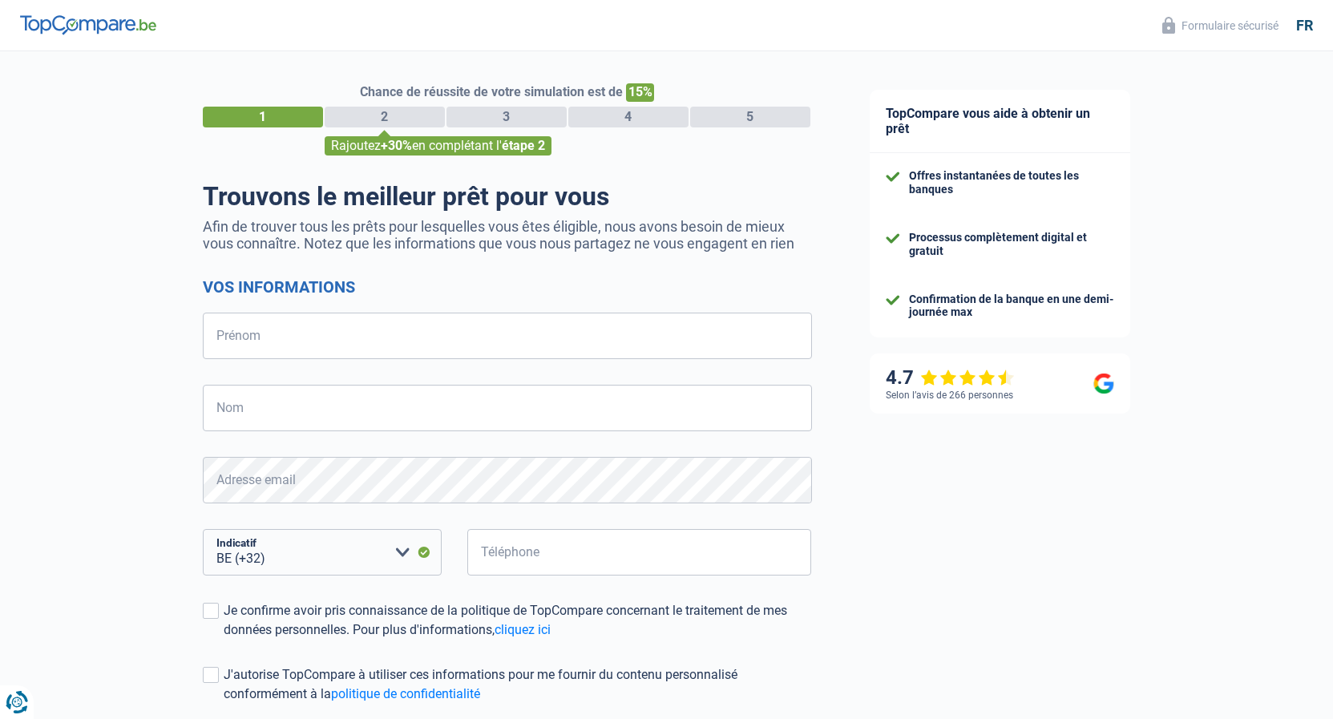
select select "32"
